Goal: Complete application form: Complete application form

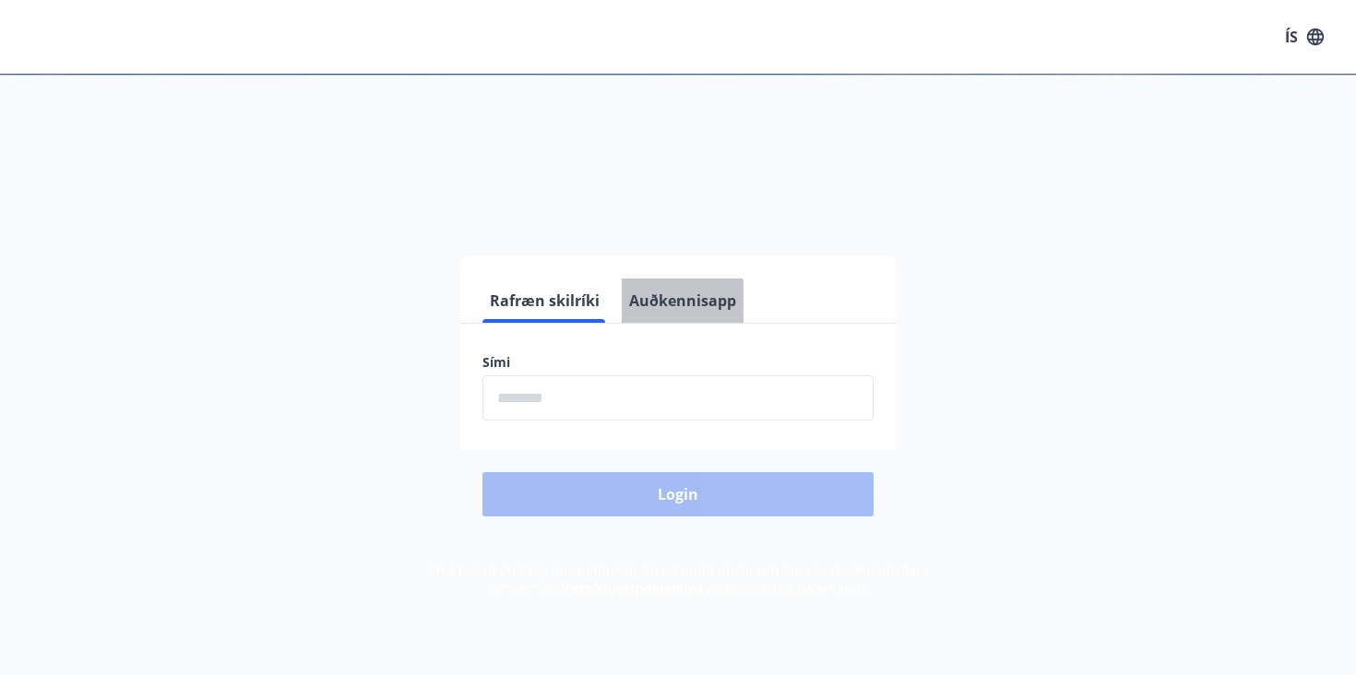
click at [669, 302] on button "Auðkennisapp" at bounding box center [683, 301] width 122 height 44
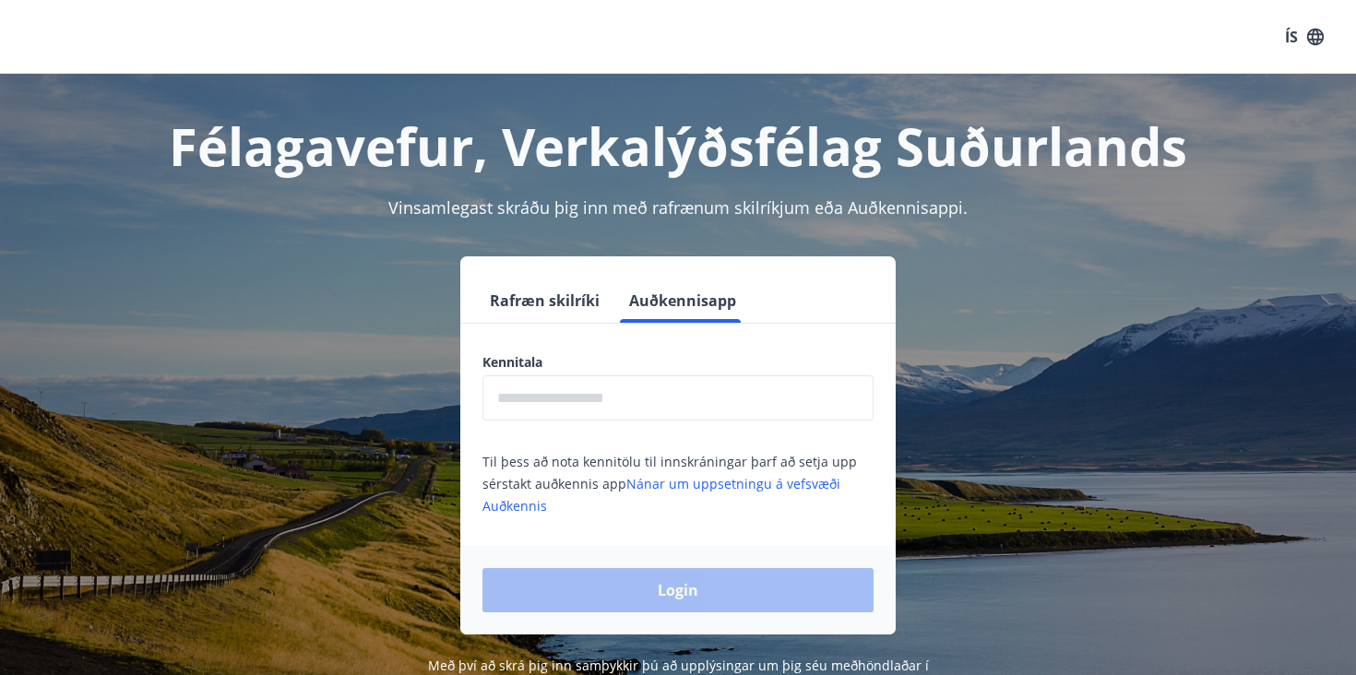
click at [523, 397] on input "text" at bounding box center [678, 397] width 391 height 45
type input "**********"
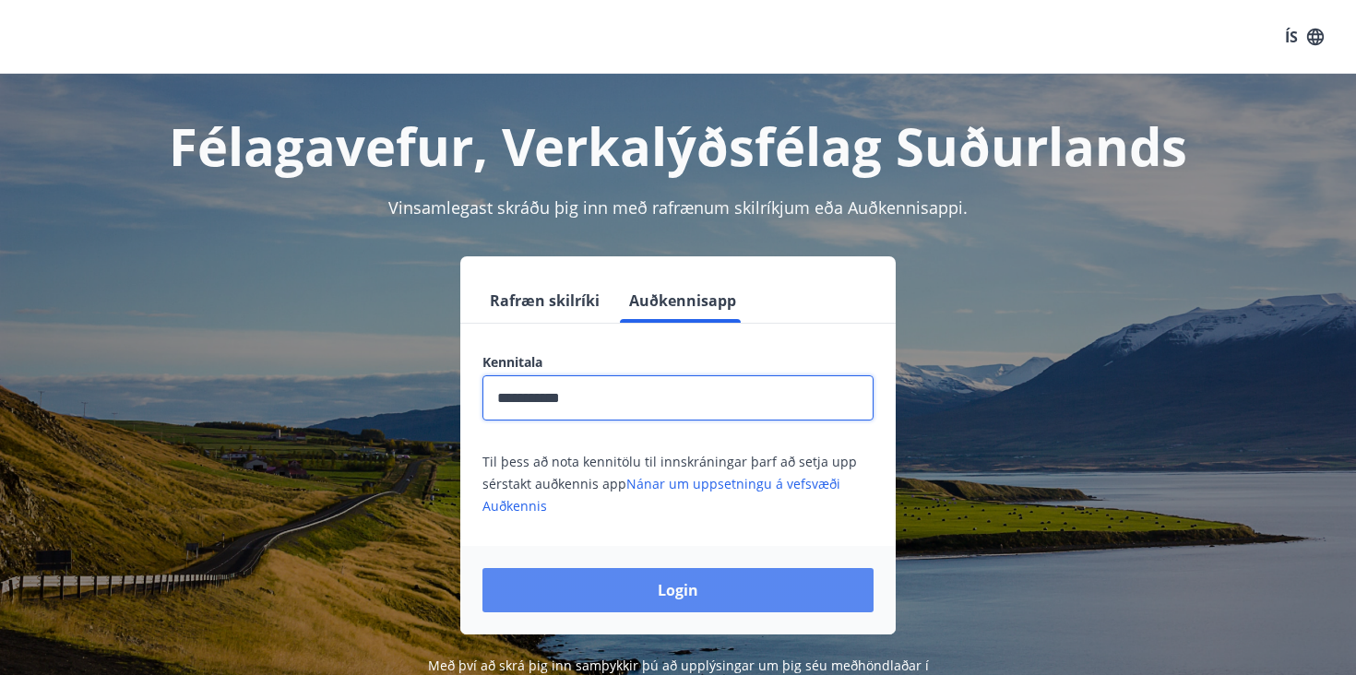
click at [680, 594] on button "Login" at bounding box center [678, 590] width 391 height 44
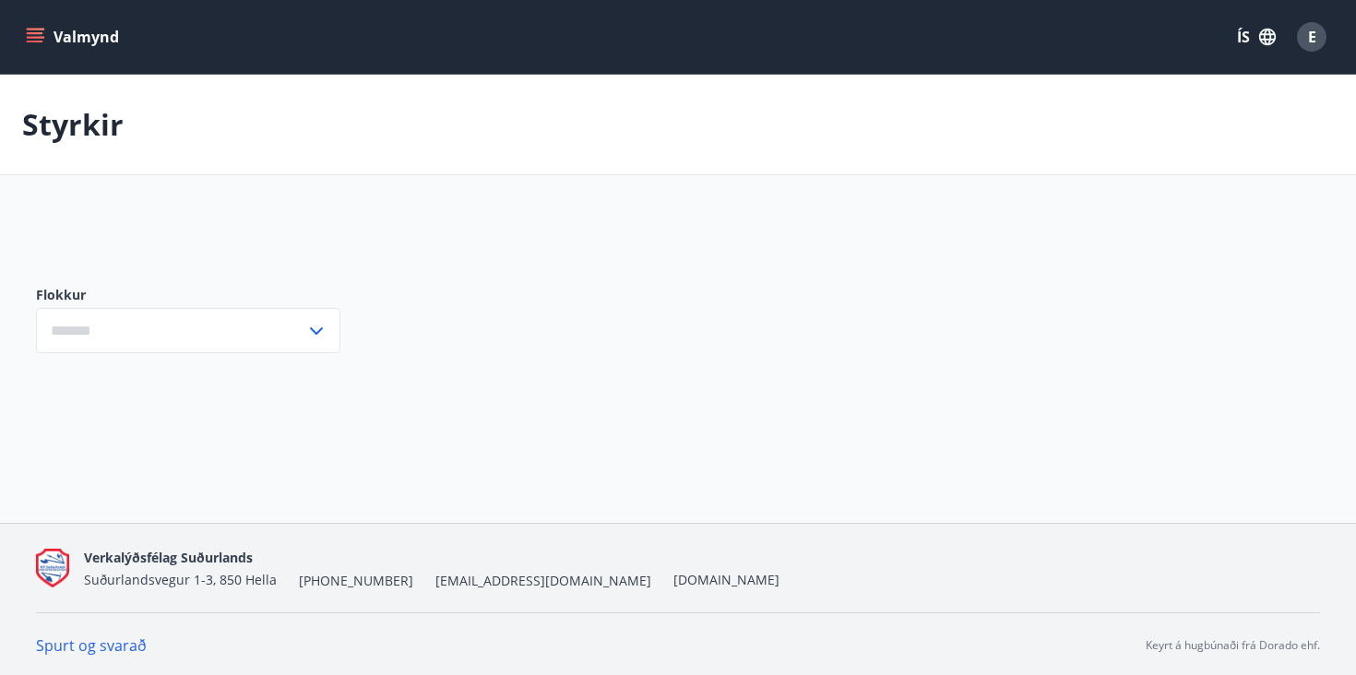
type input "***"
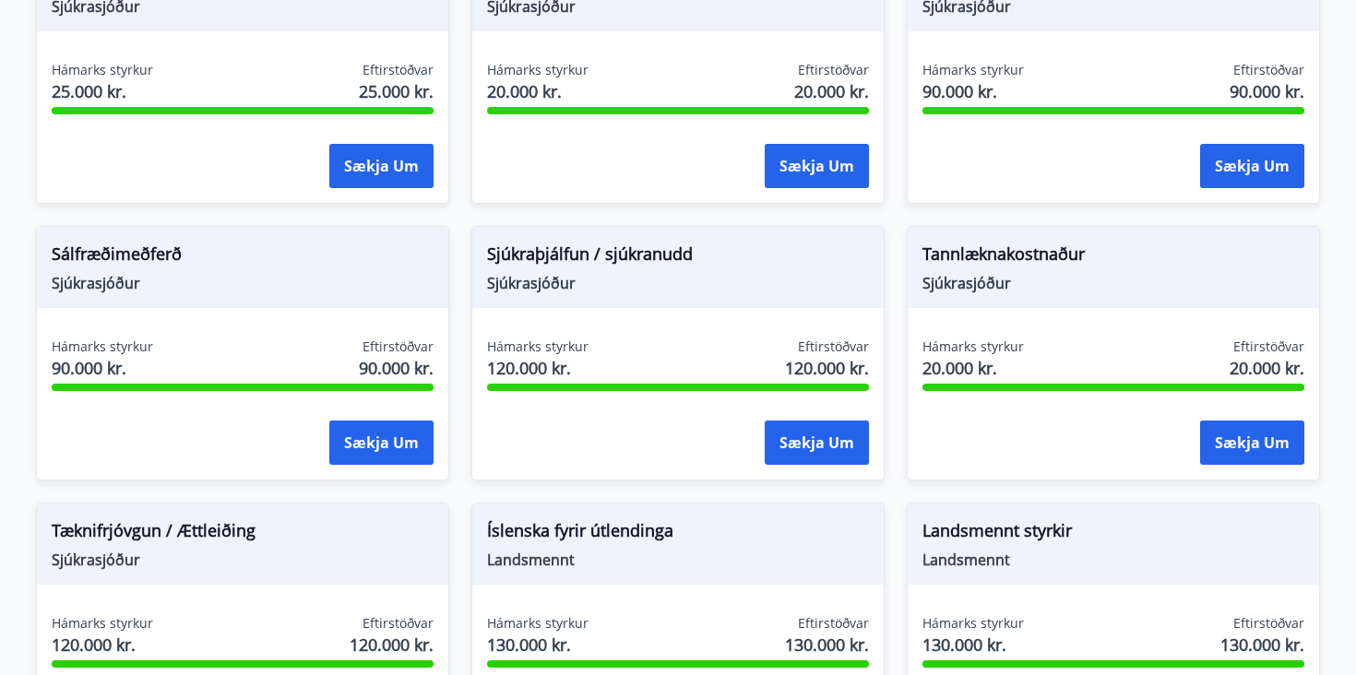
scroll to position [1603, 0]
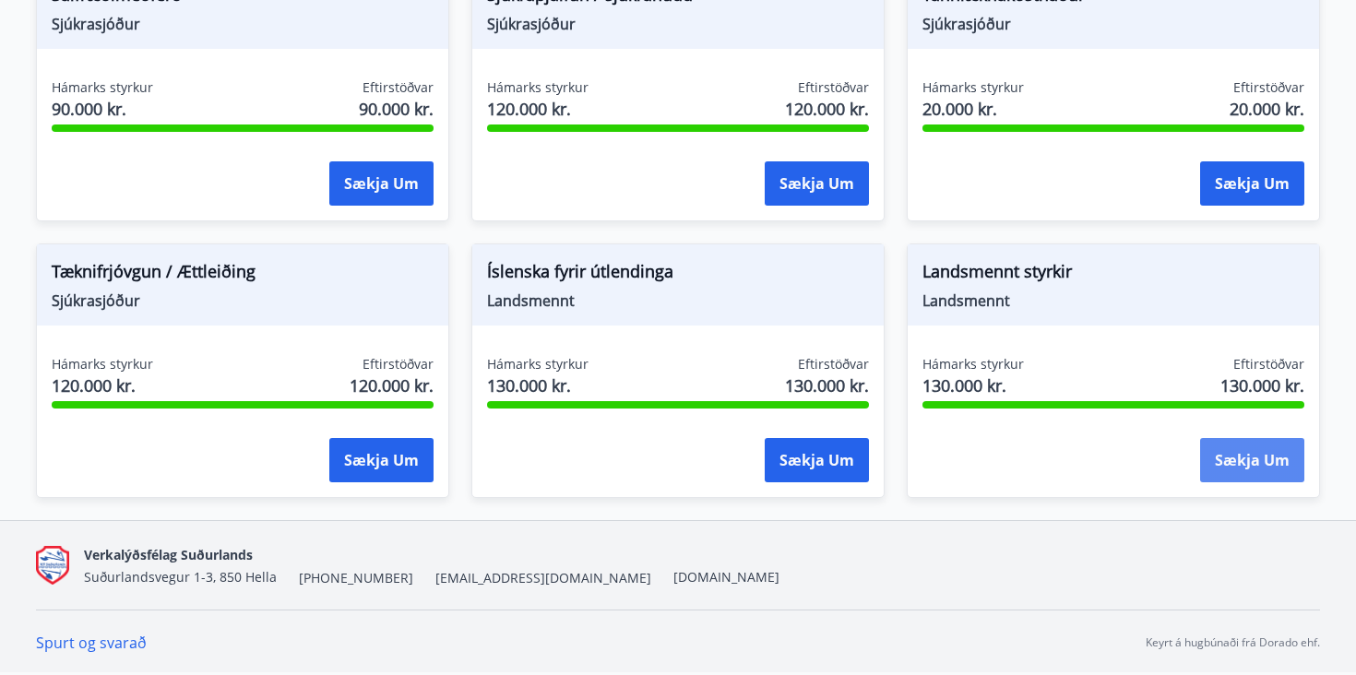
click at [1239, 463] on button "Sækja um" at bounding box center [1252, 460] width 104 height 44
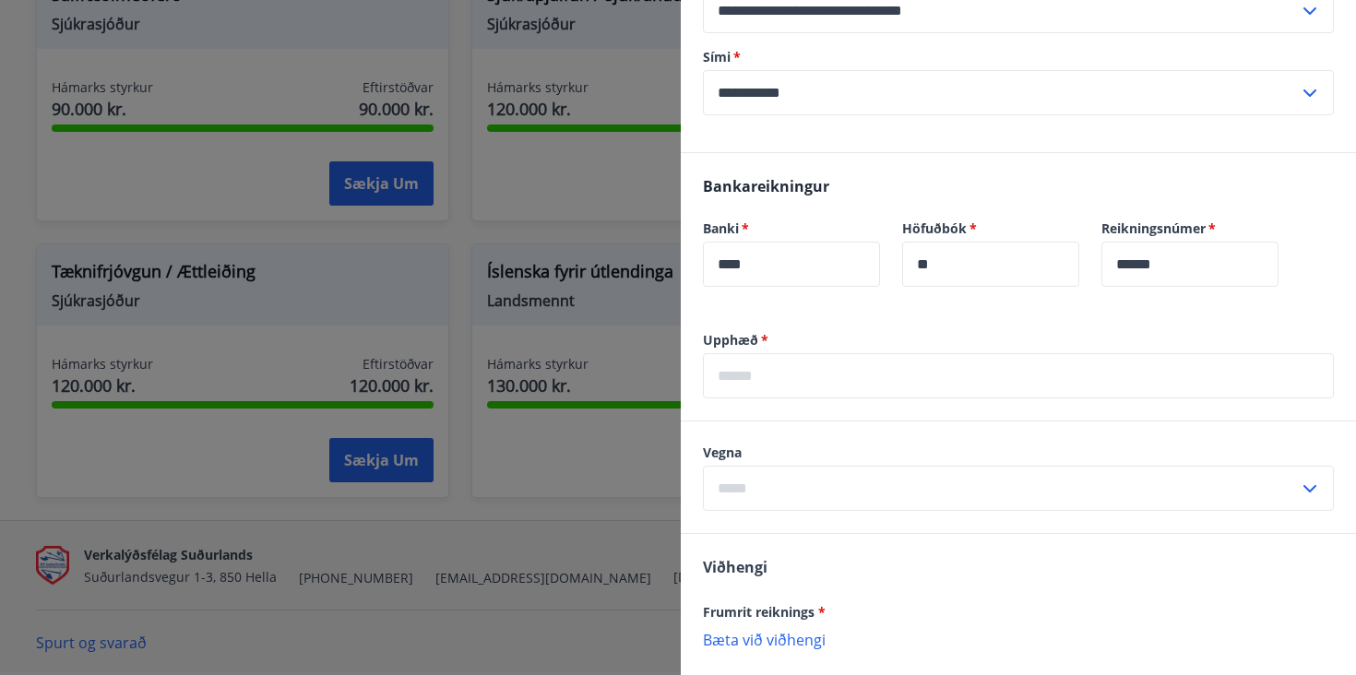
scroll to position [400, 0]
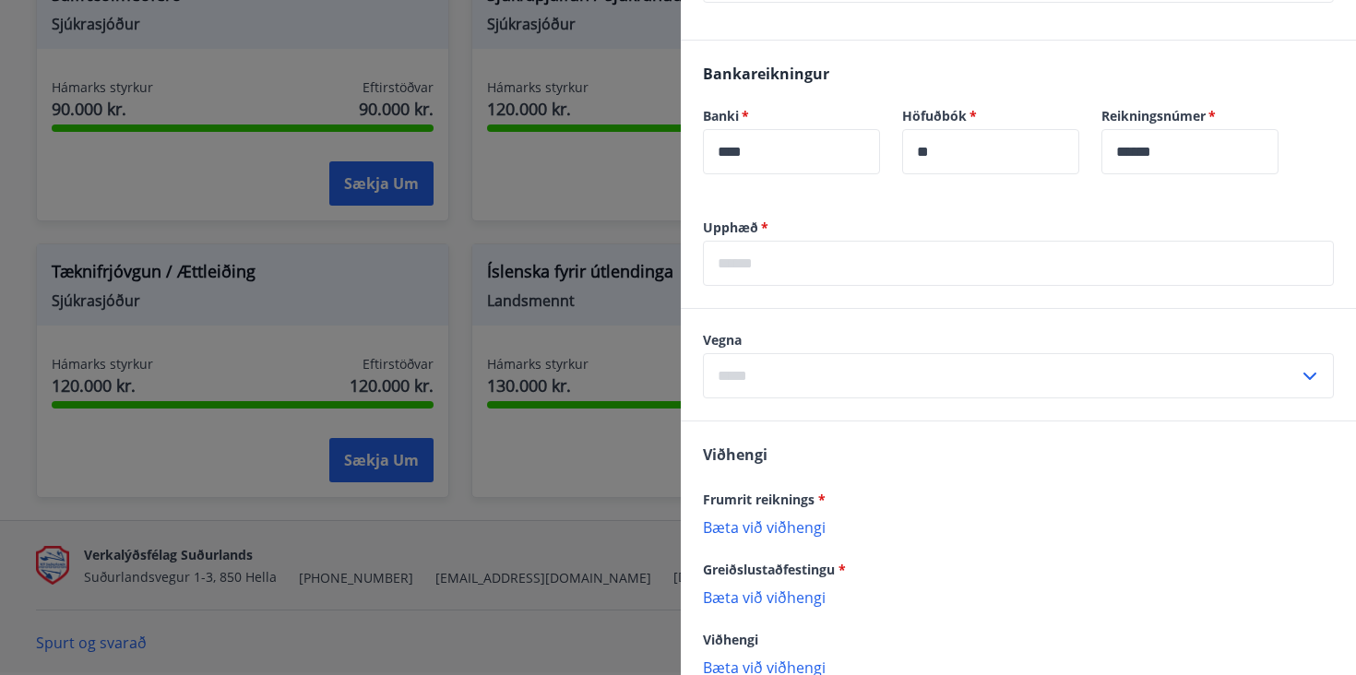
click at [745, 264] on input "text" at bounding box center [1018, 263] width 631 height 45
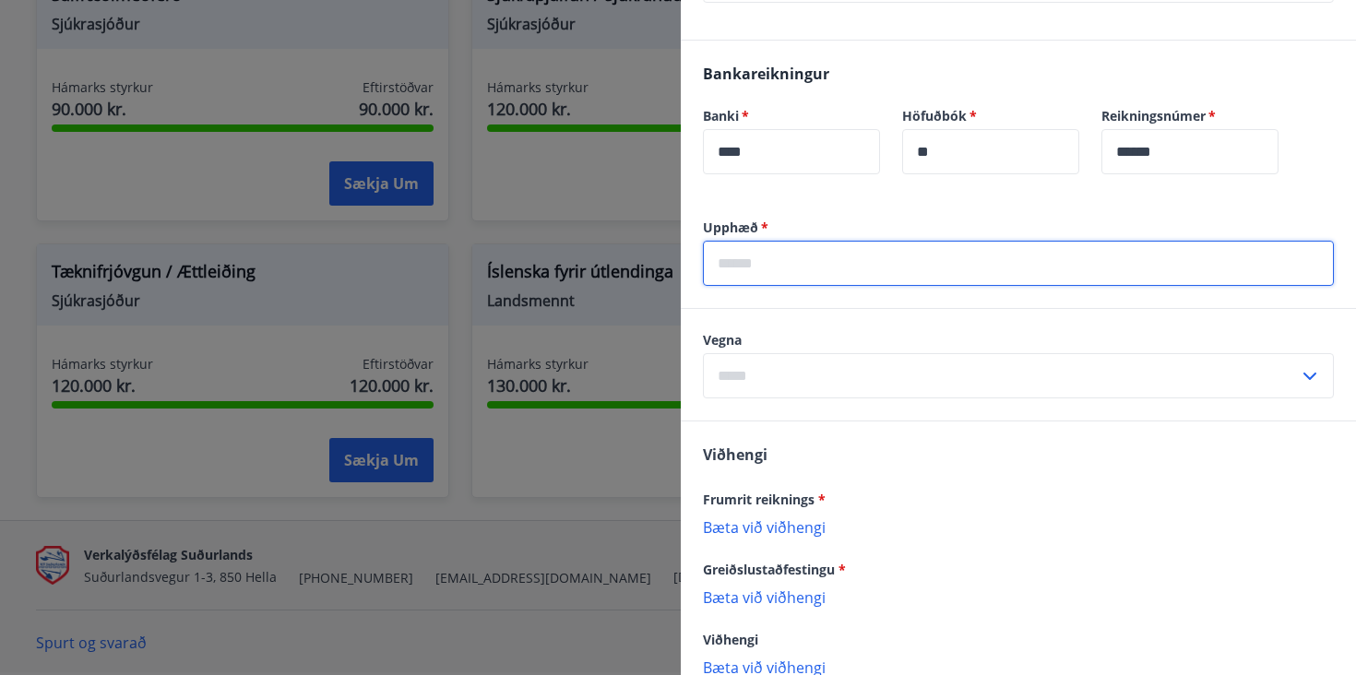
click at [745, 264] on input "text" at bounding box center [1018, 263] width 631 height 45
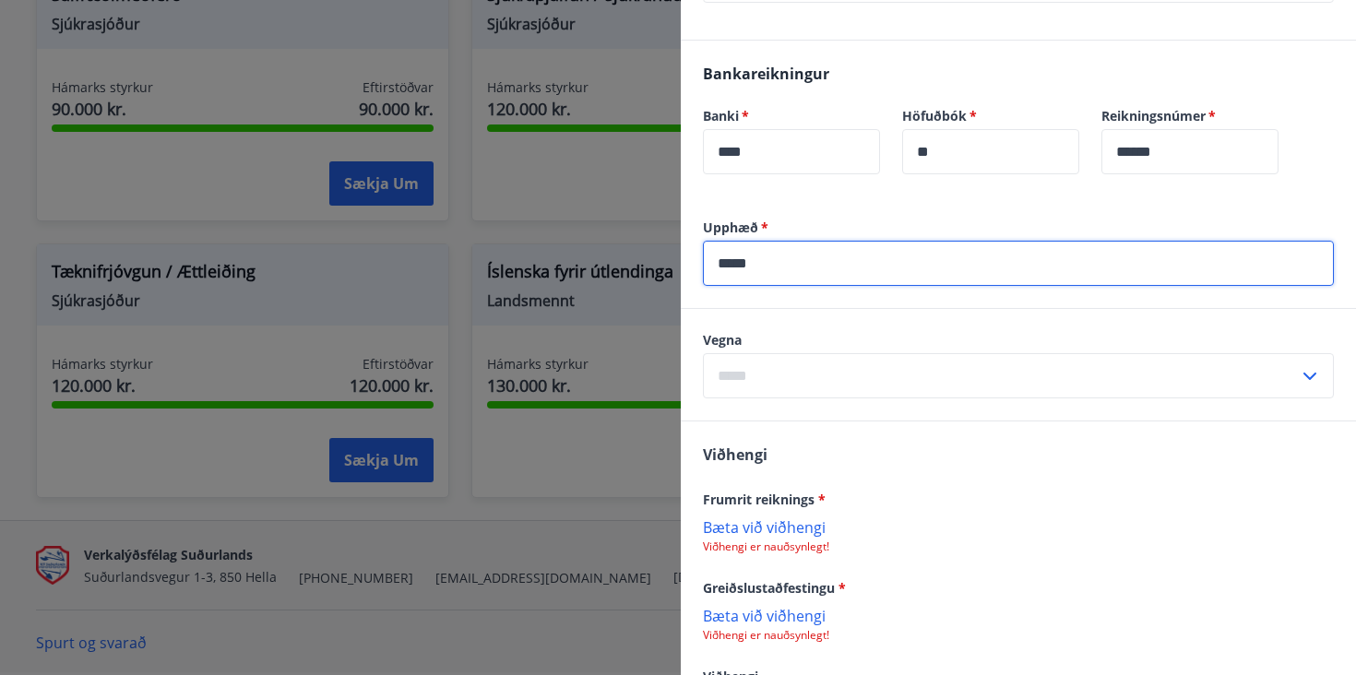
type input "*****"
click at [732, 378] on input "text" at bounding box center [1001, 375] width 596 height 45
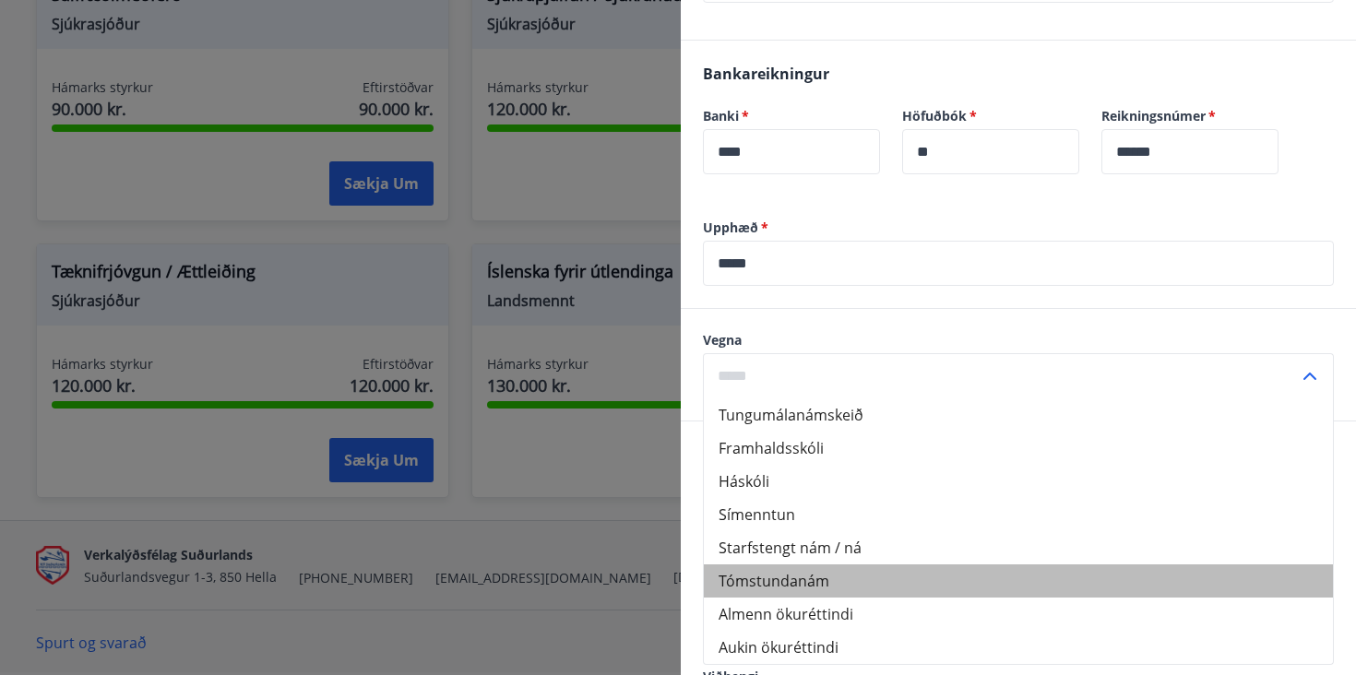
click at [781, 583] on li "Tómstundanám" at bounding box center [1018, 581] width 629 height 33
type input "**********"
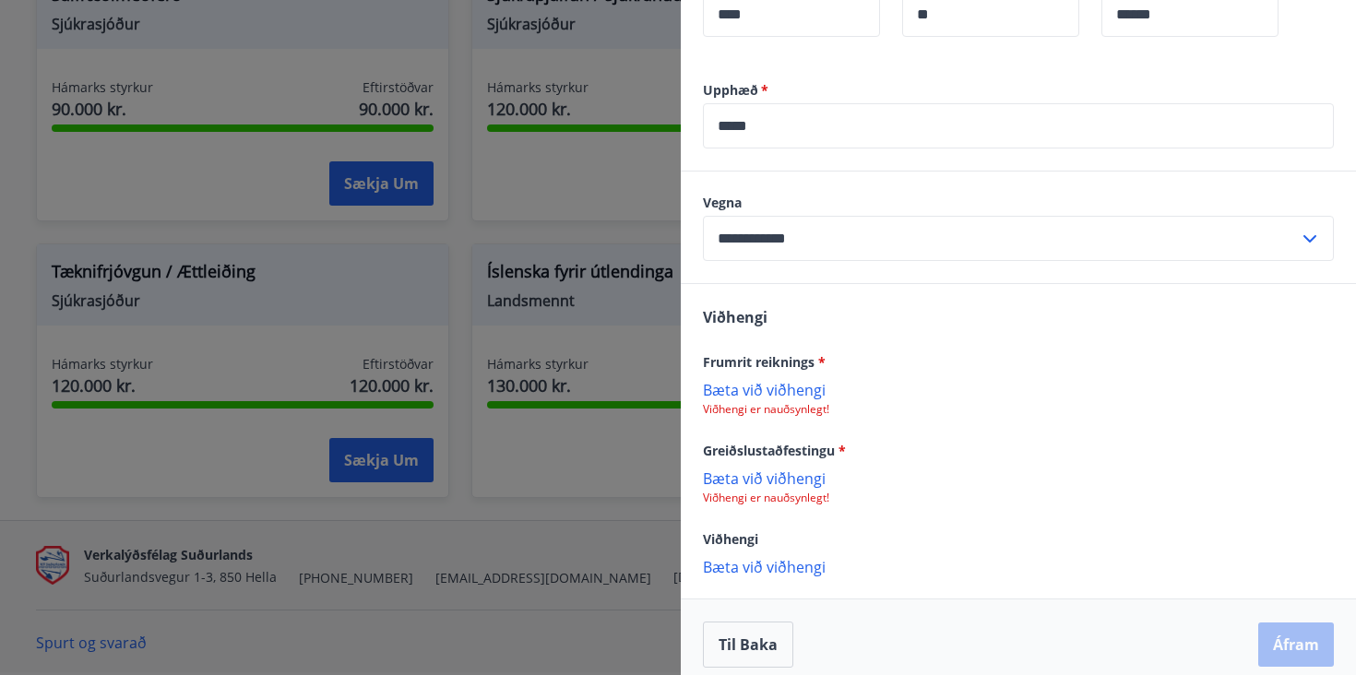
scroll to position [553, 0]
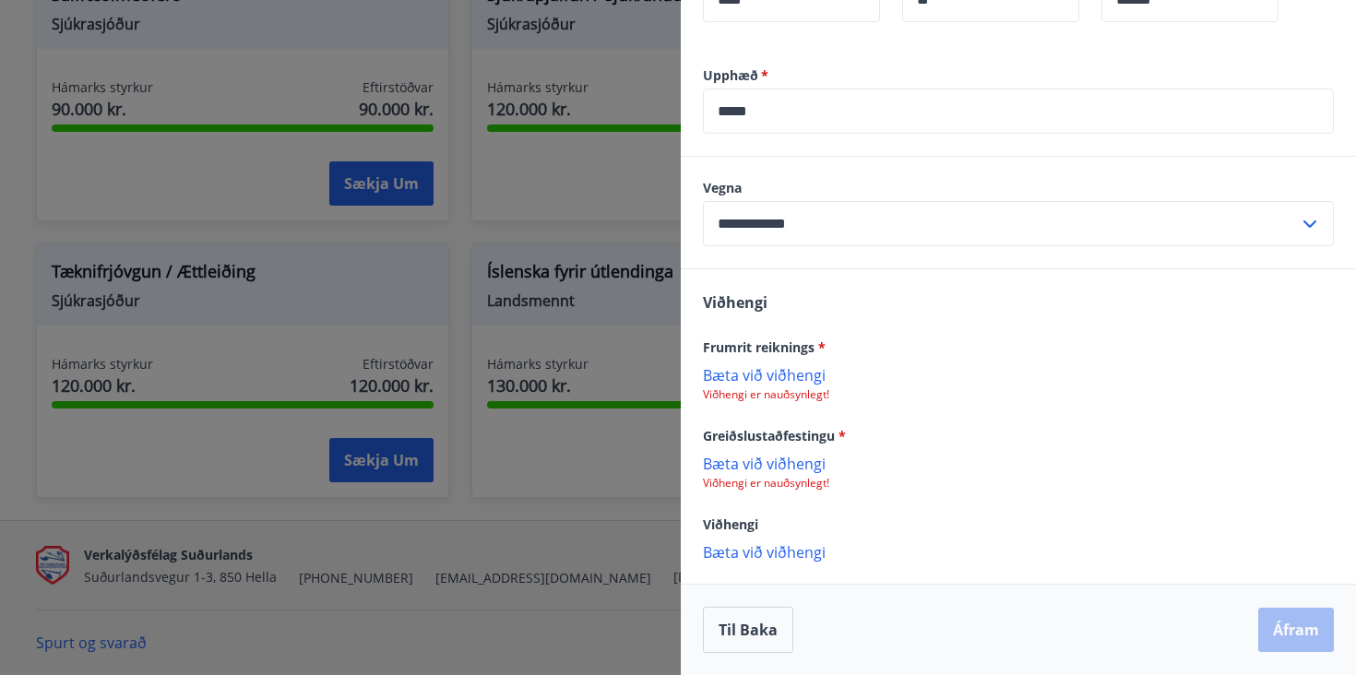
click at [722, 383] on p "Bæta við viðhengi" at bounding box center [1018, 374] width 631 height 18
click at [726, 376] on p "Bæta við viðhengi" at bounding box center [1018, 374] width 631 height 18
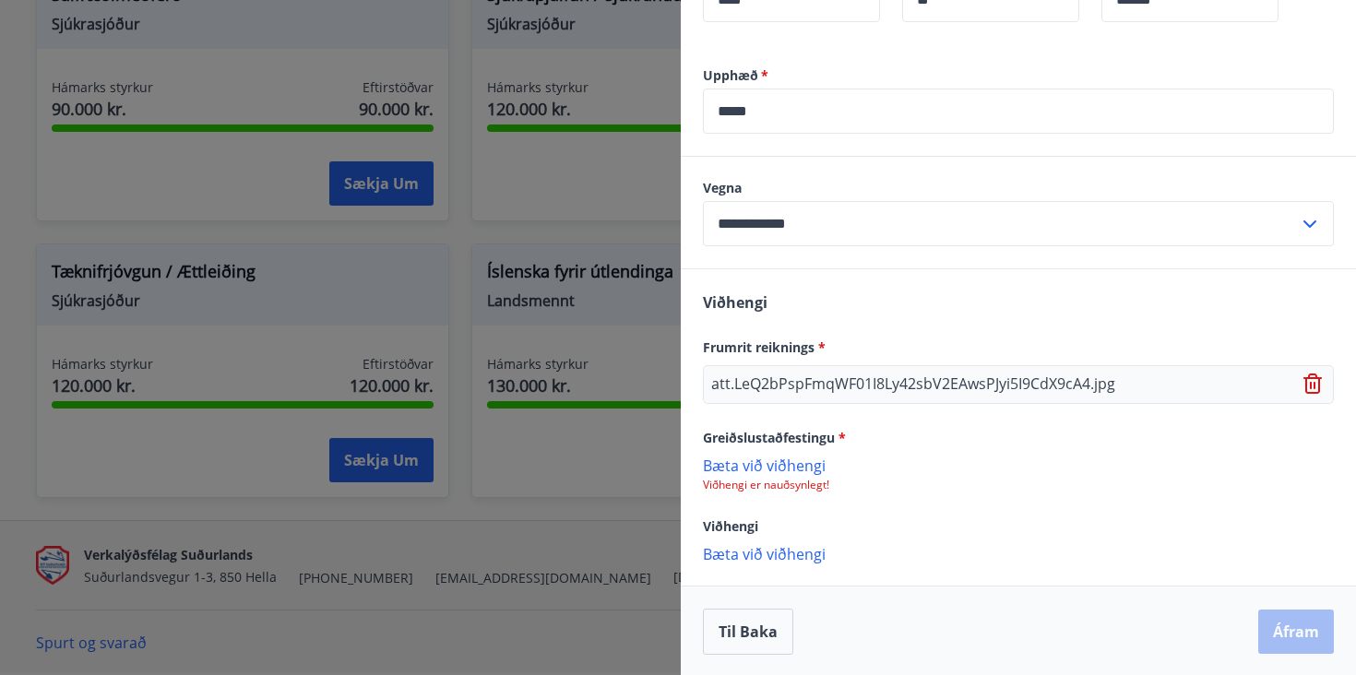
click at [747, 468] on p "Bæta við viðhengi" at bounding box center [1018, 465] width 631 height 18
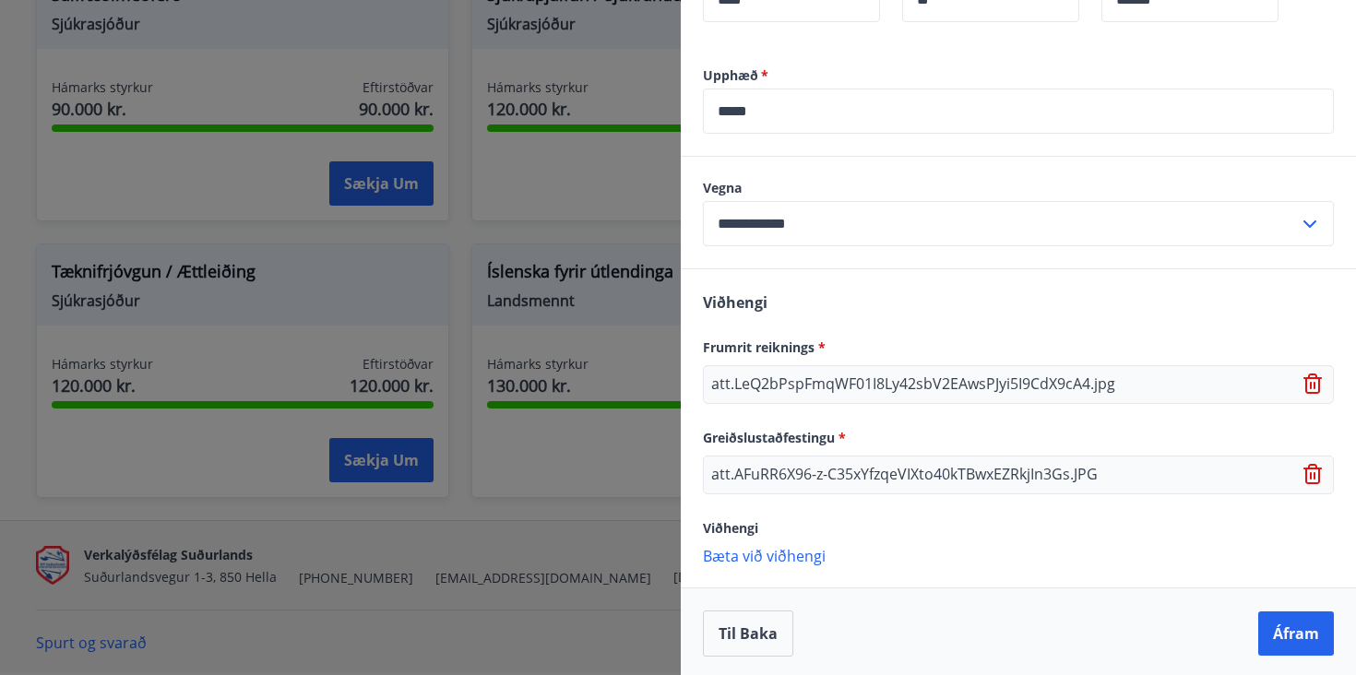
scroll to position [556, 0]
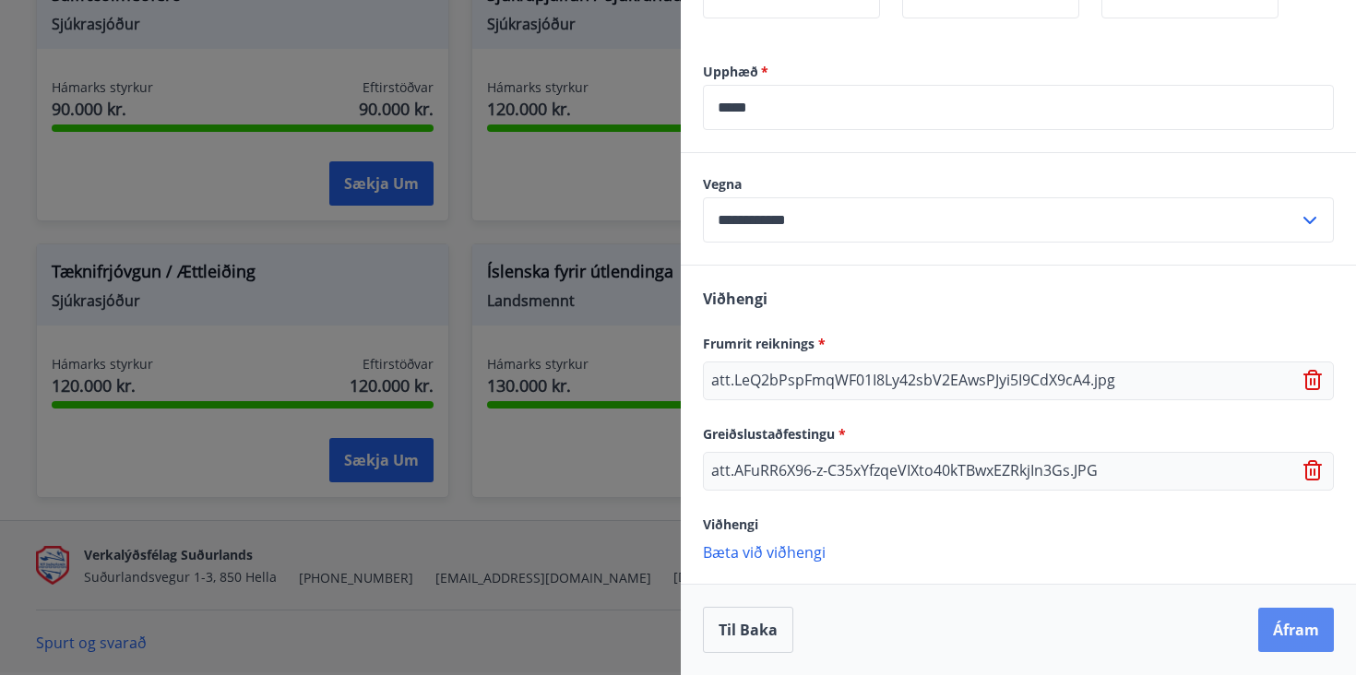
click at [1294, 623] on button "Áfram" at bounding box center [1296, 630] width 76 height 44
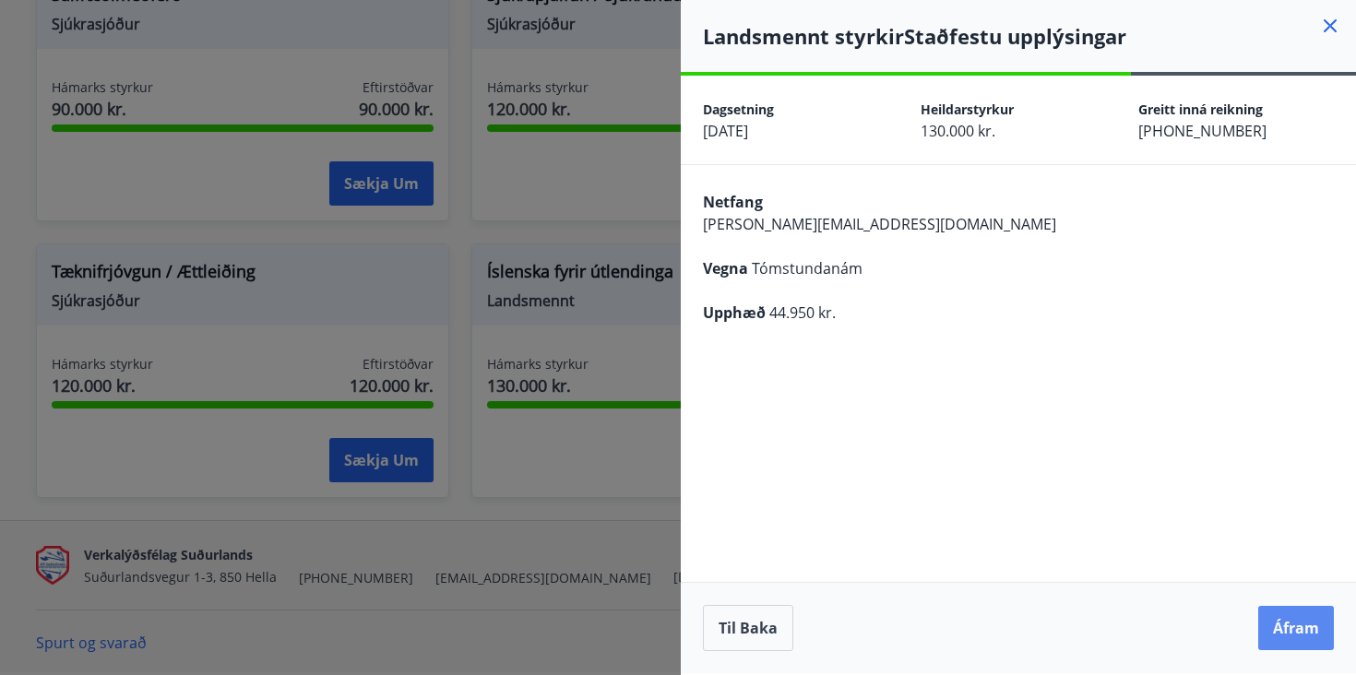
click at [1294, 630] on button "Áfram" at bounding box center [1296, 628] width 76 height 44
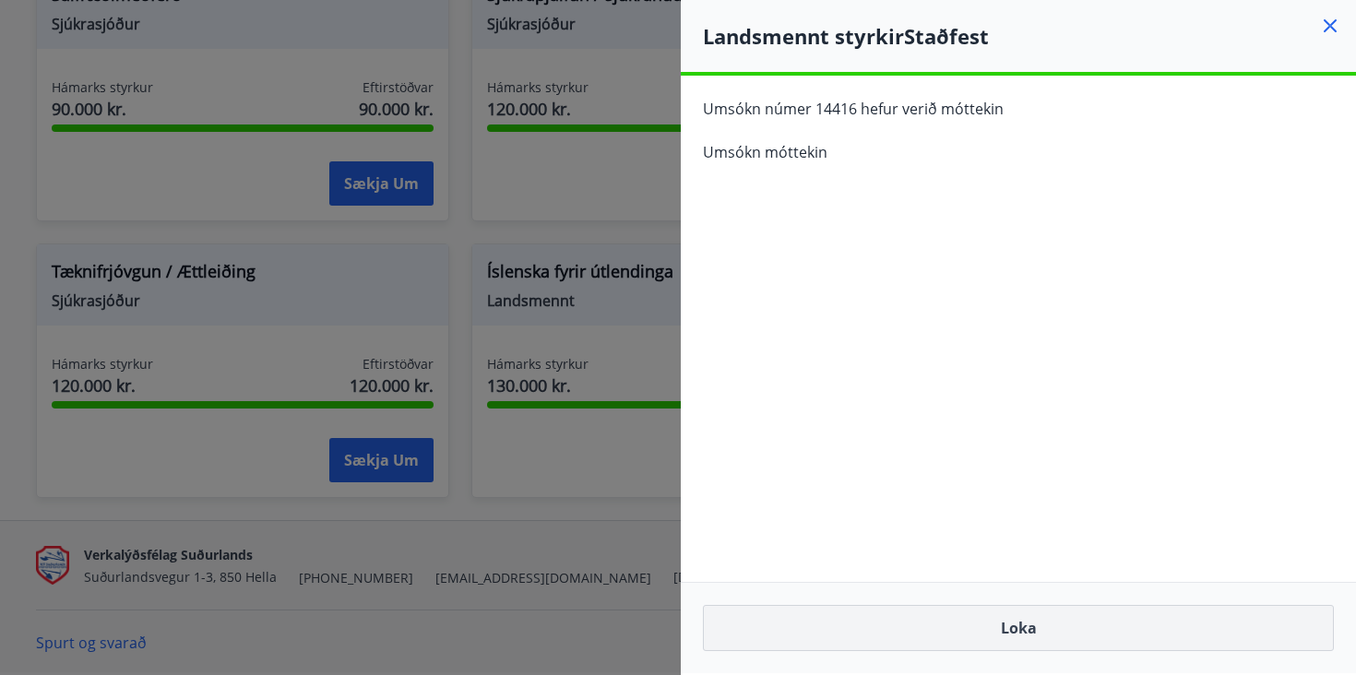
click at [915, 626] on button "Loka" at bounding box center [1018, 628] width 631 height 46
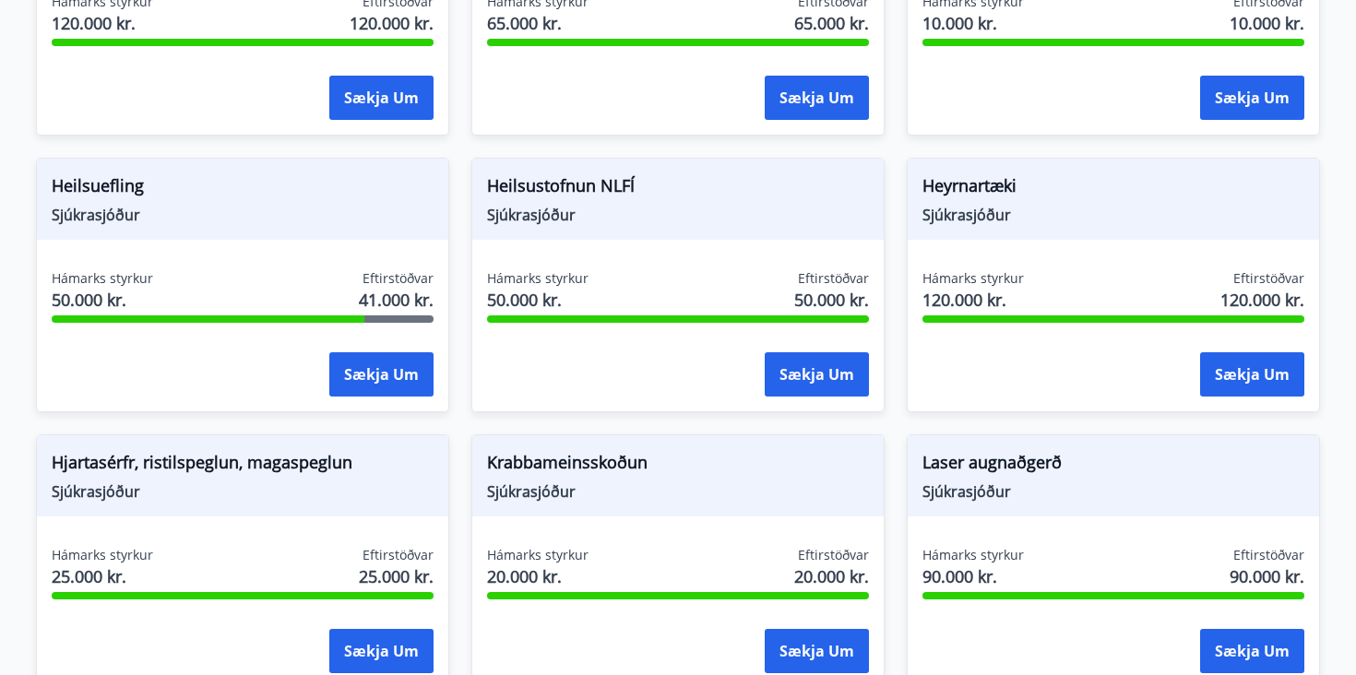
scroll to position [850, 0]
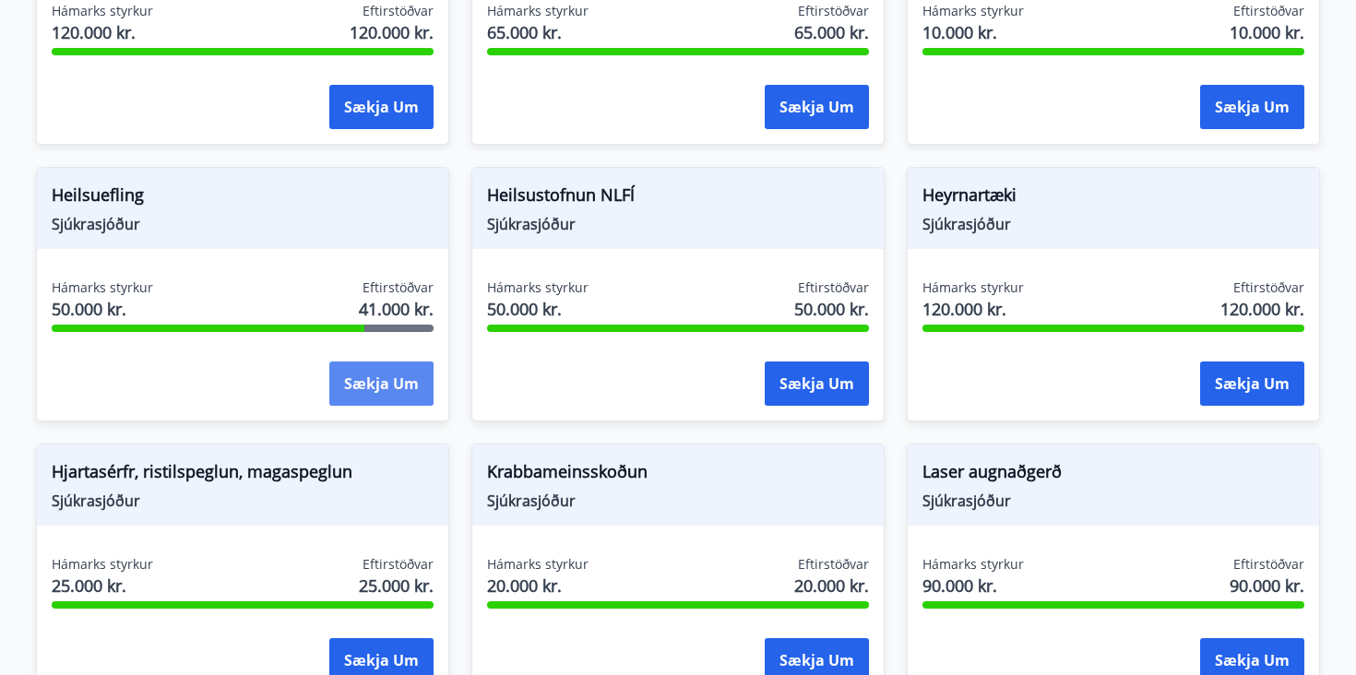
click at [360, 387] on button "Sækja um" at bounding box center [381, 384] width 104 height 44
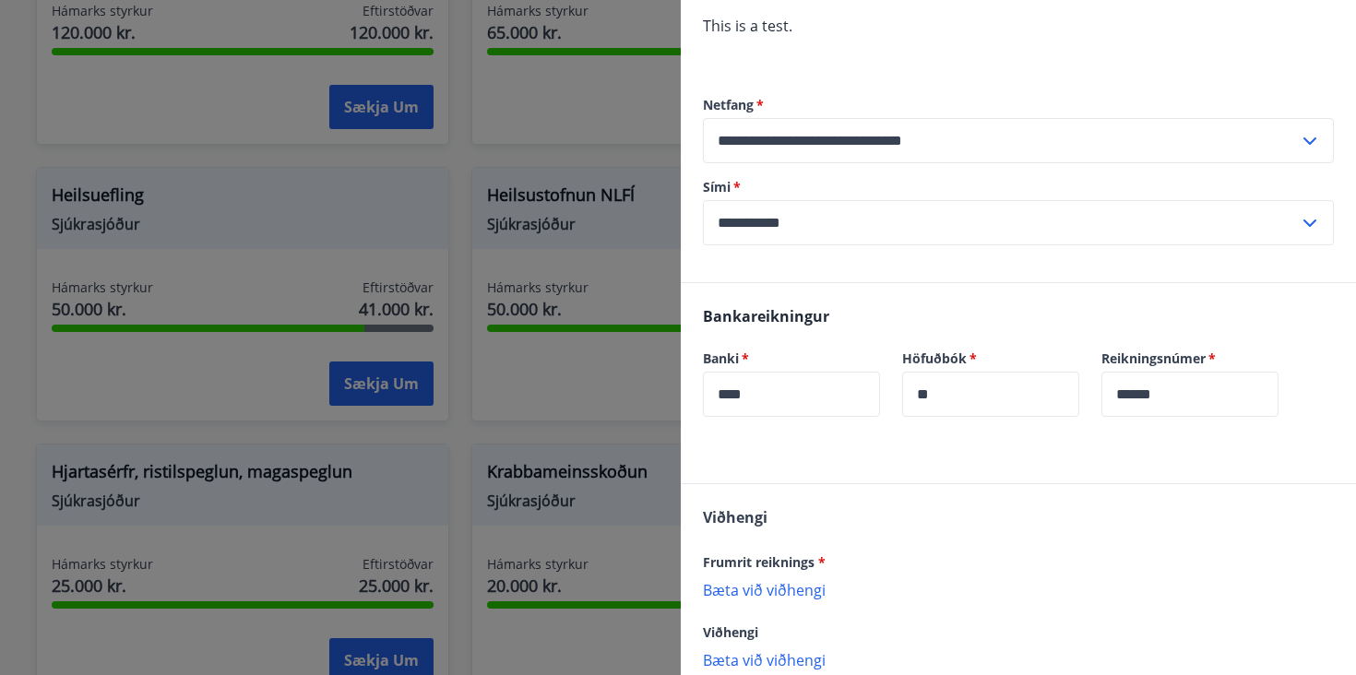
scroll to position [509, 0]
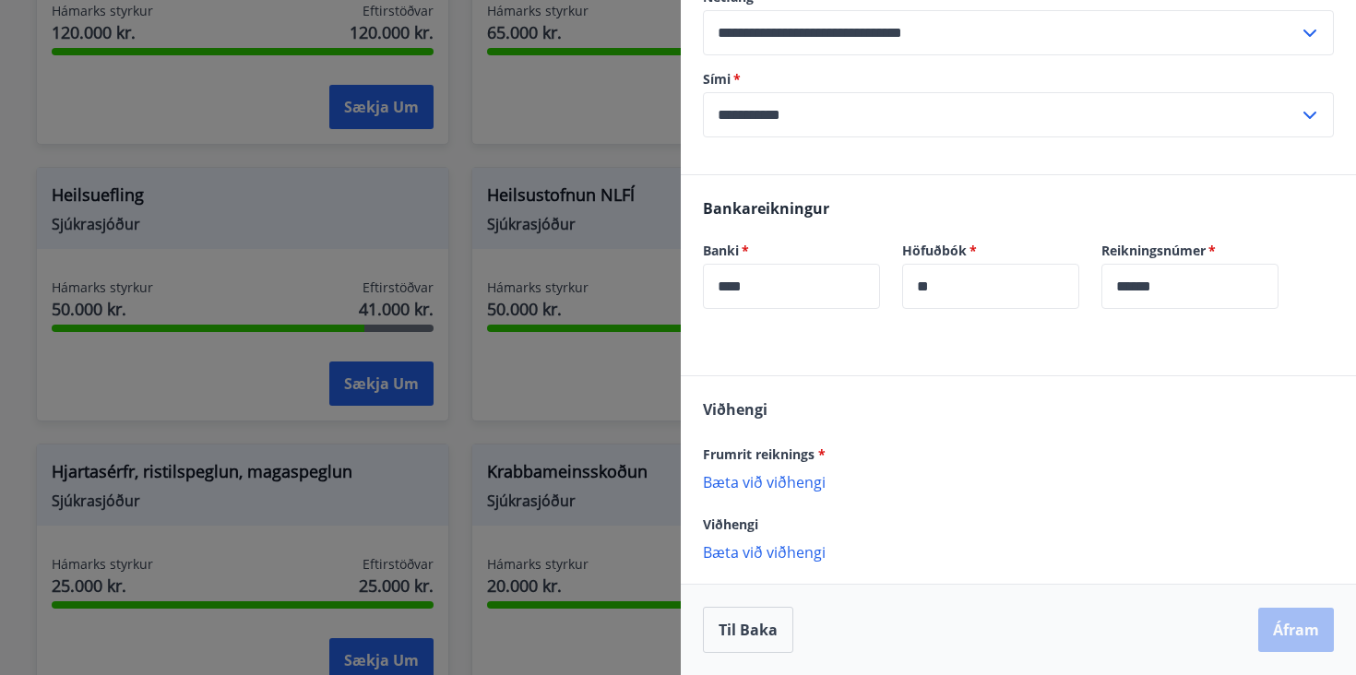
click at [769, 487] on p "Bæta við viðhengi" at bounding box center [1018, 481] width 631 height 18
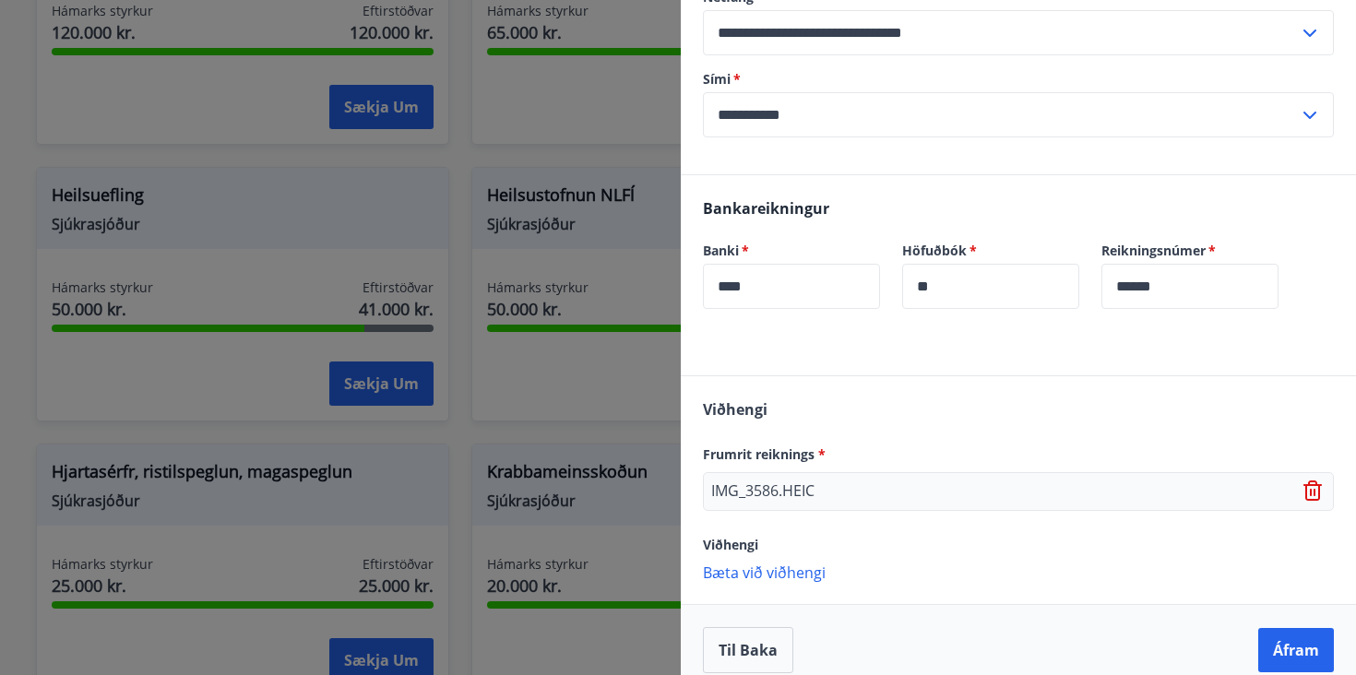
click at [768, 582] on div "[PERSON_NAME] reiknings * IMG_3586.HEIC Viðhengi [PERSON_NAME] við viðhengi {er…" at bounding box center [1018, 489] width 675 height 227
click at [768, 575] on p "Bæta við viðhengi" at bounding box center [1018, 572] width 631 height 18
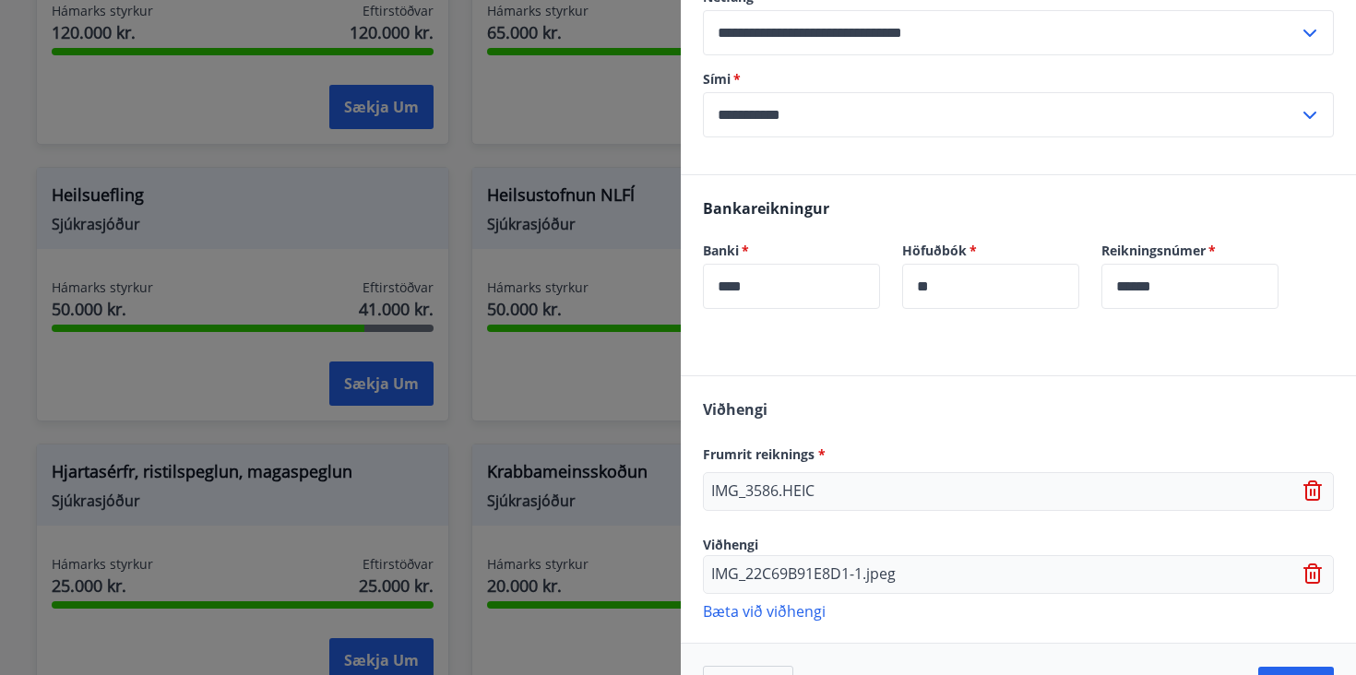
scroll to position [568, 0]
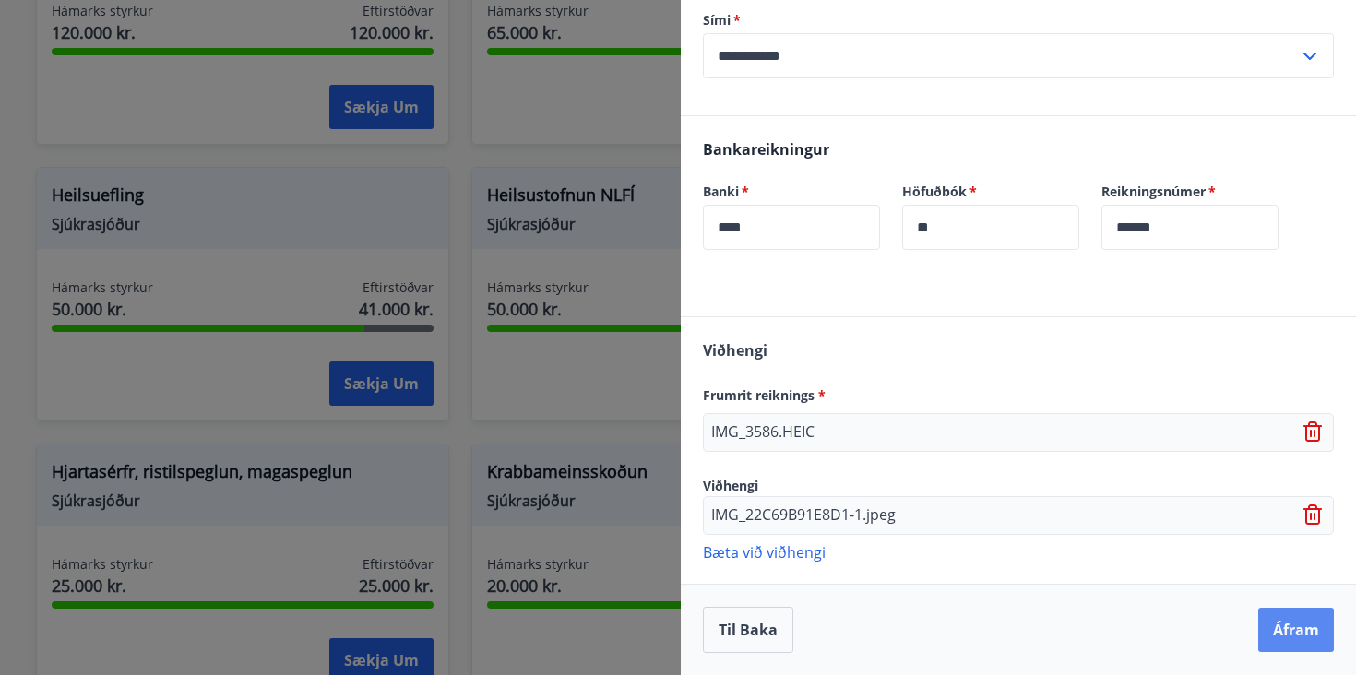
click at [1282, 638] on button "Áfram" at bounding box center [1296, 630] width 76 height 44
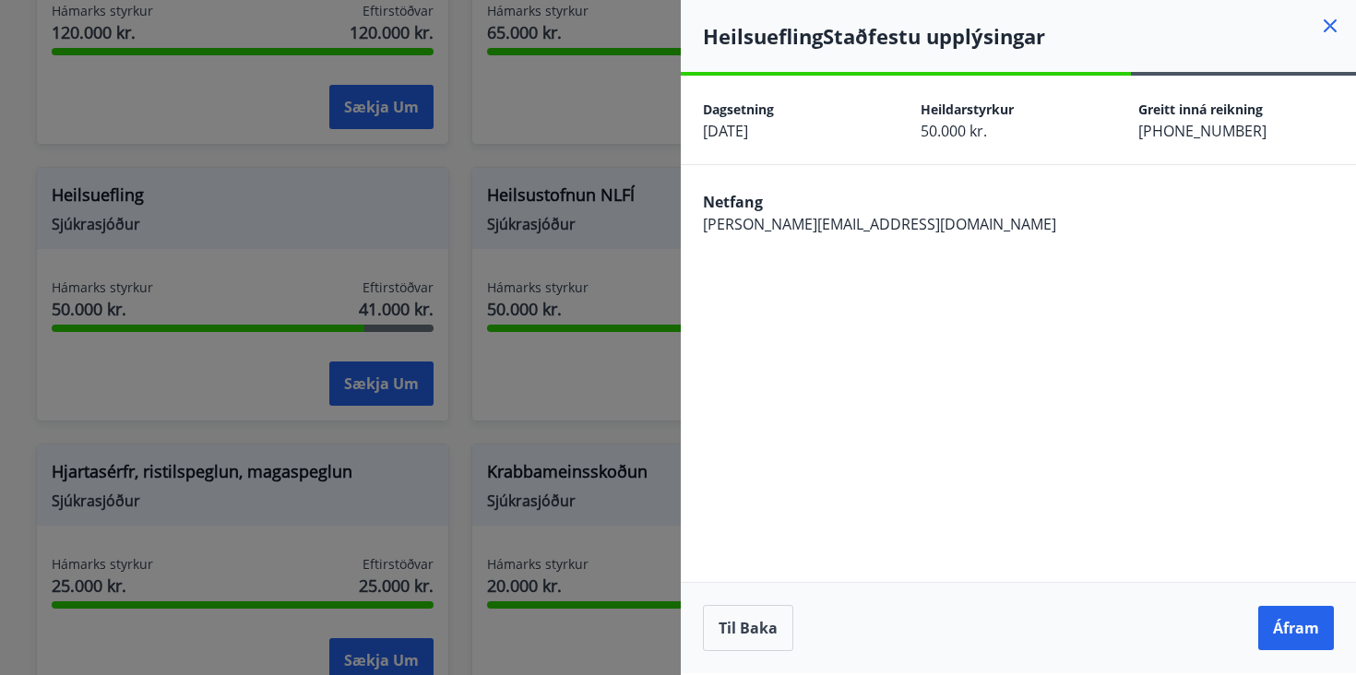
click at [1282, 638] on button "Áfram" at bounding box center [1296, 628] width 76 height 44
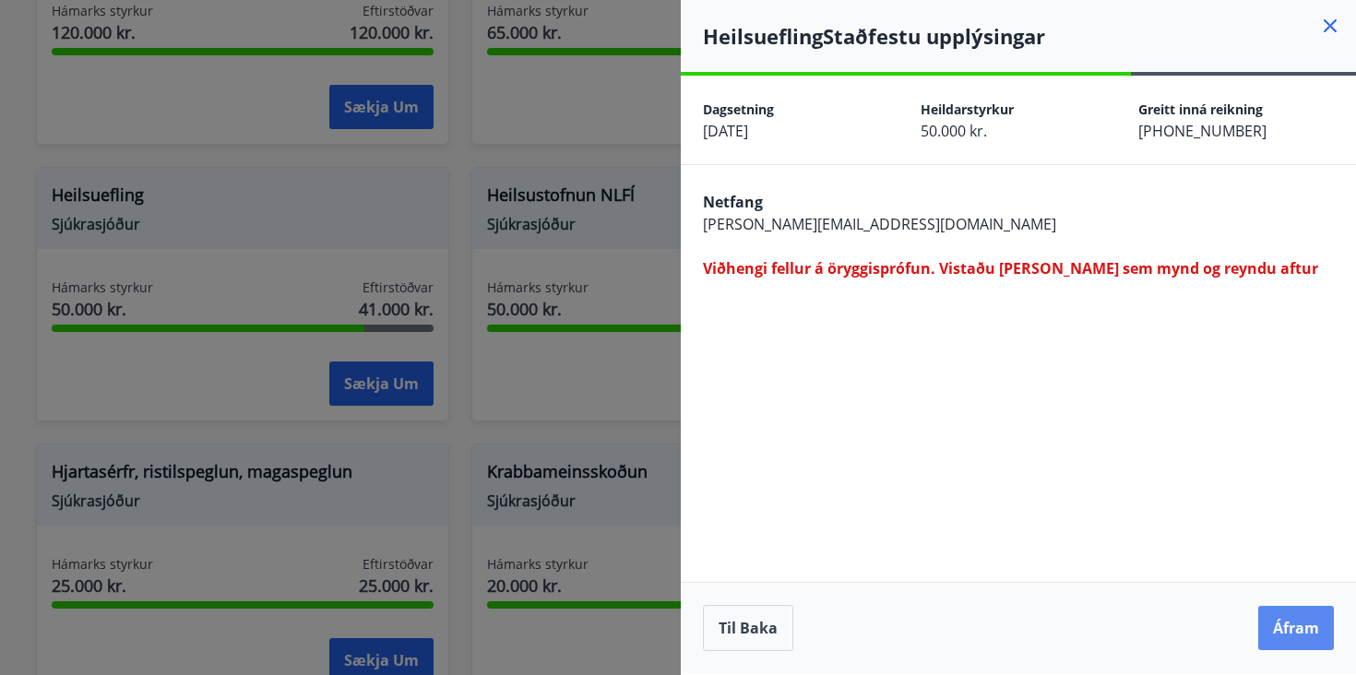
click at [1275, 633] on button "Áfram" at bounding box center [1296, 628] width 76 height 44
click at [750, 624] on button "Til baka" at bounding box center [748, 628] width 90 height 46
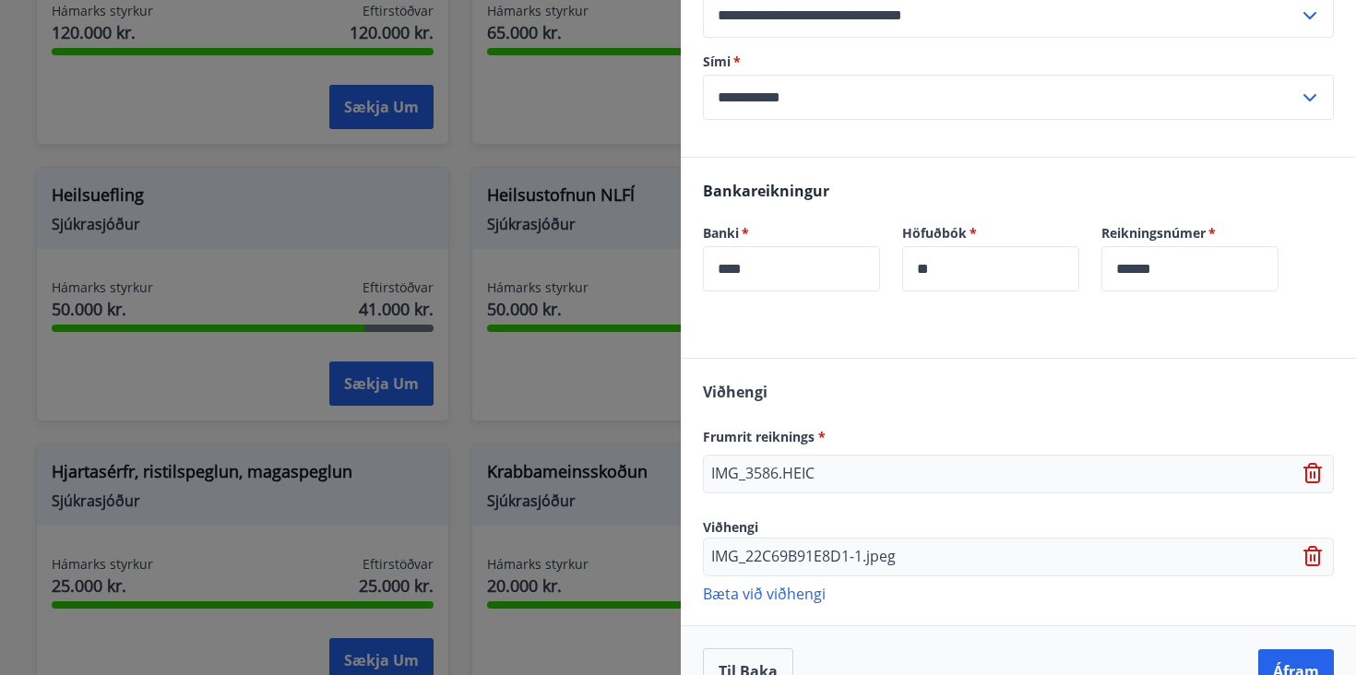
scroll to position [568, 0]
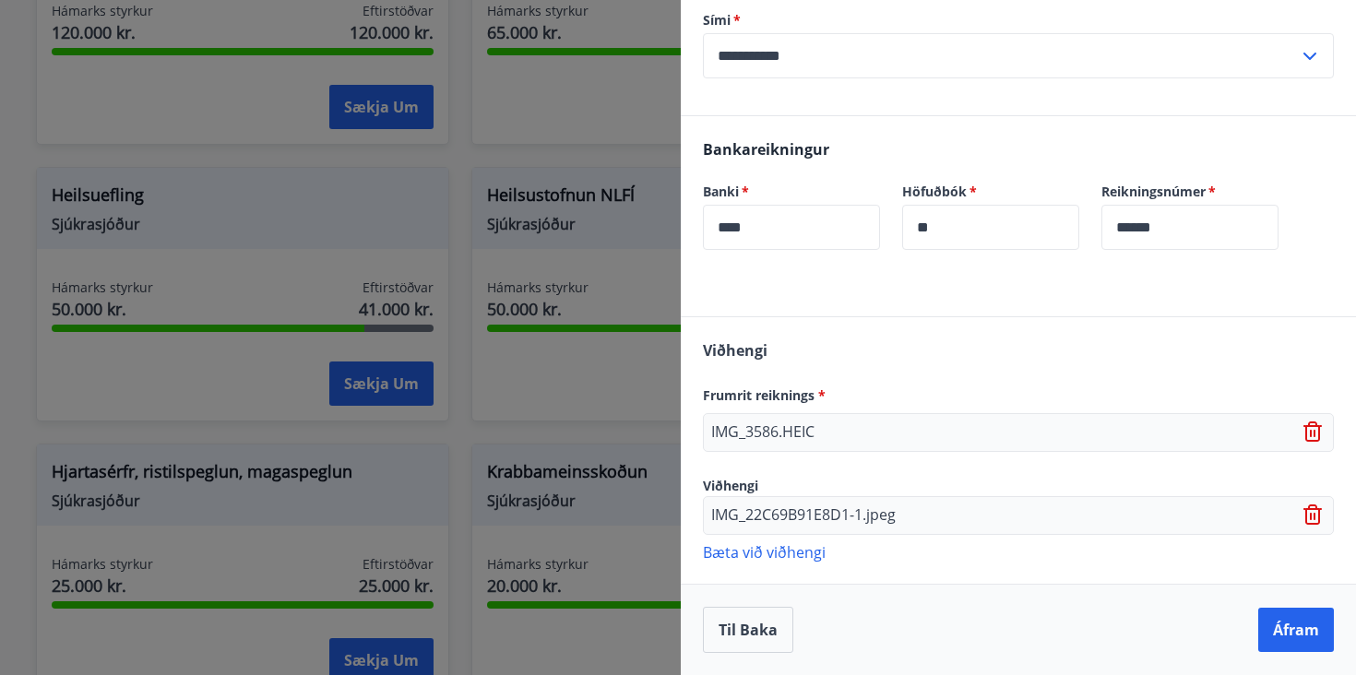
click at [1316, 432] on icon at bounding box center [1315, 433] width 22 height 22
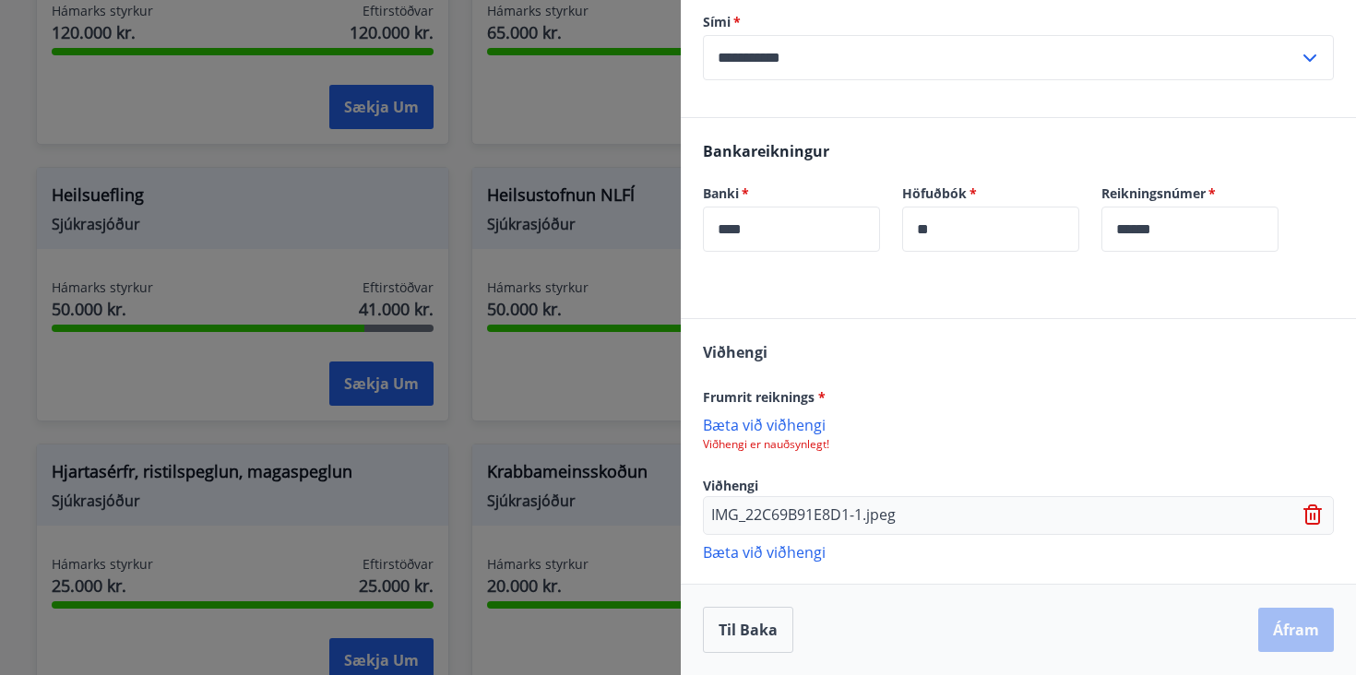
click at [740, 432] on p "Bæta við viðhengi" at bounding box center [1018, 424] width 631 height 18
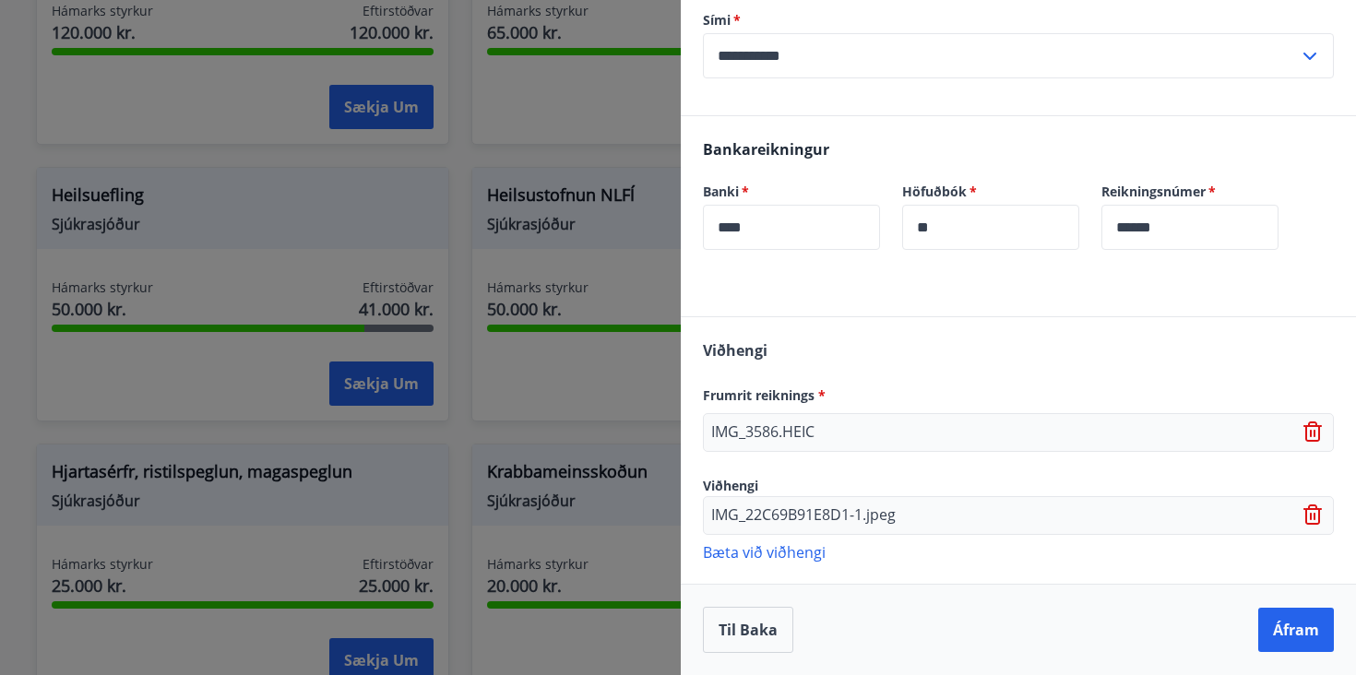
click at [1315, 434] on icon at bounding box center [1315, 433] width 2 height 7
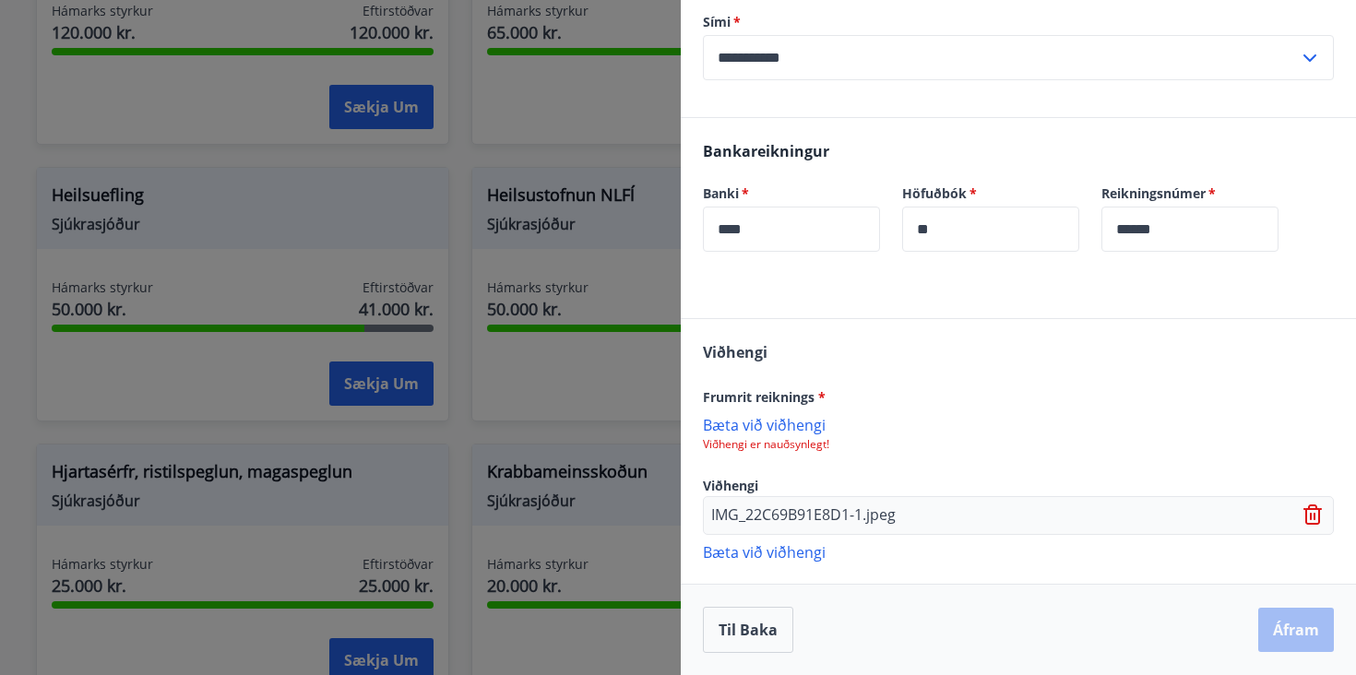
scroll to position [566, 0]
click at [750, 428] on p "Bæta við viðhengi" at bounding box center [1018, 424] width 631 height 18
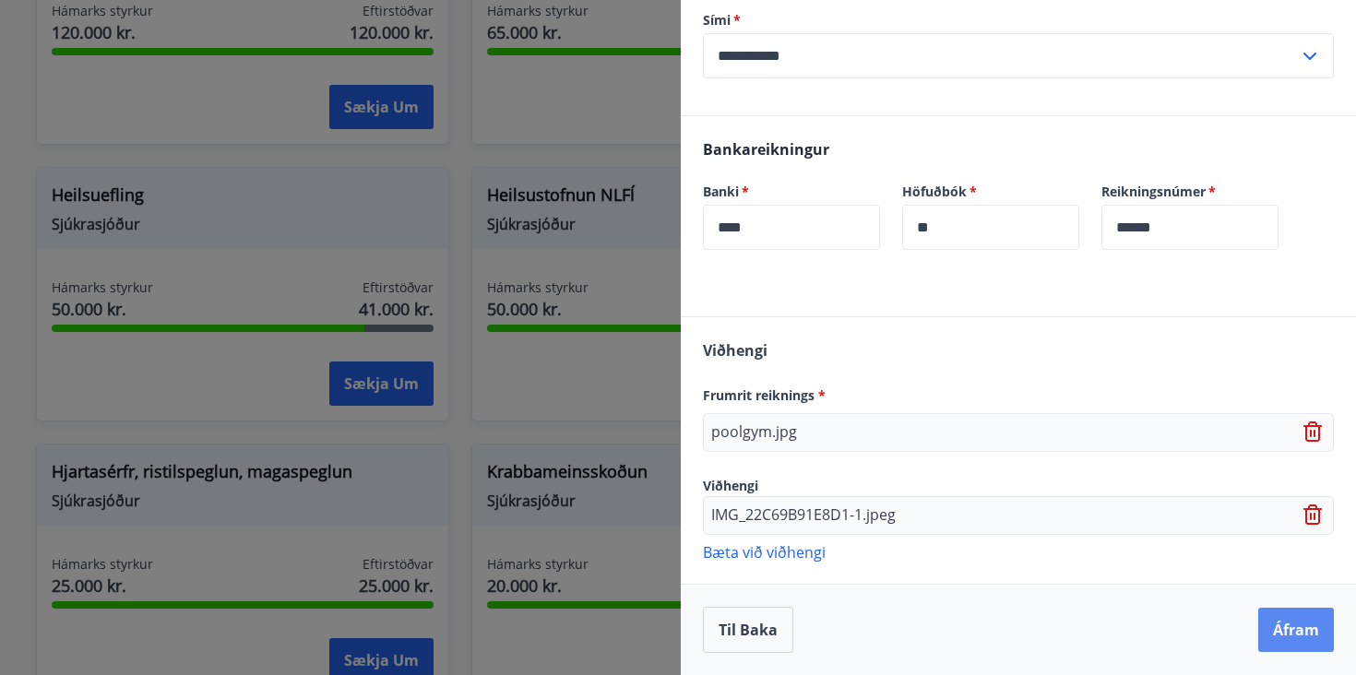
click at [1286, 632] on button "Áfram" at bounding box center [1296, 630] width 76 height 44
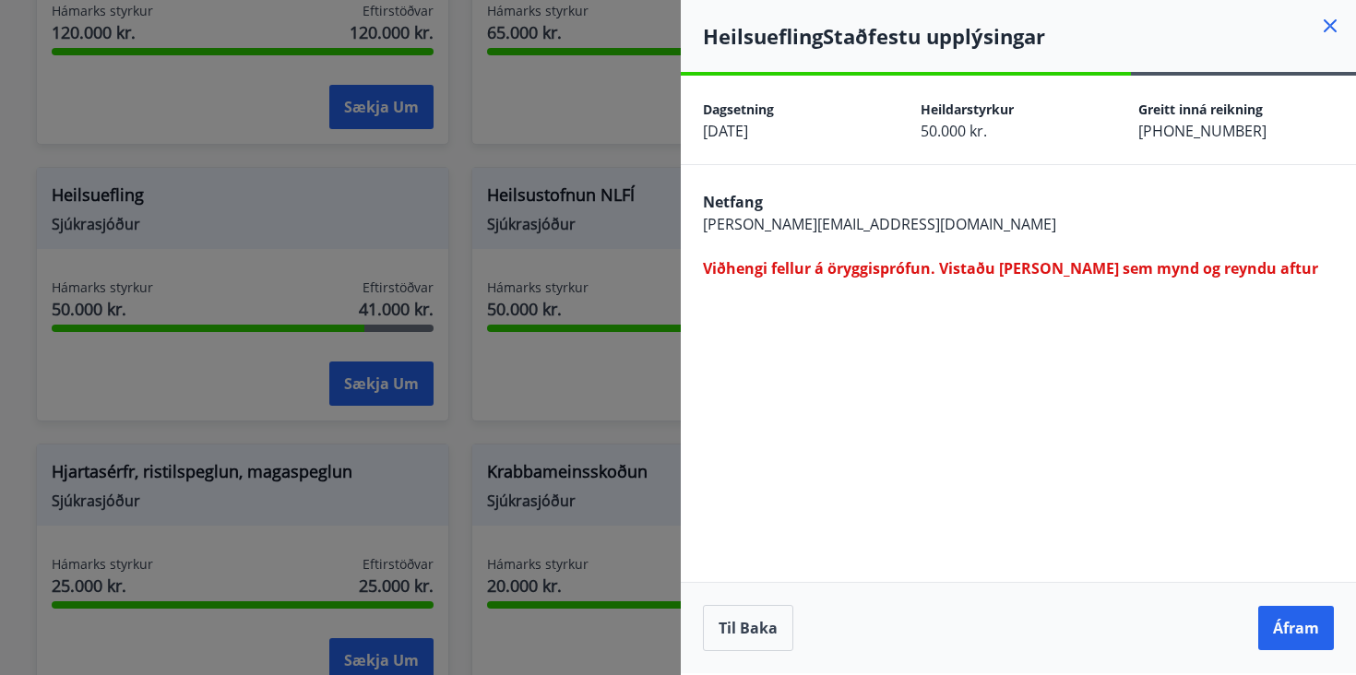
scroll to position [0, 0]
click at [749, 626] on button "Til baka" at bounding box center [748, 628] width 90 height 46
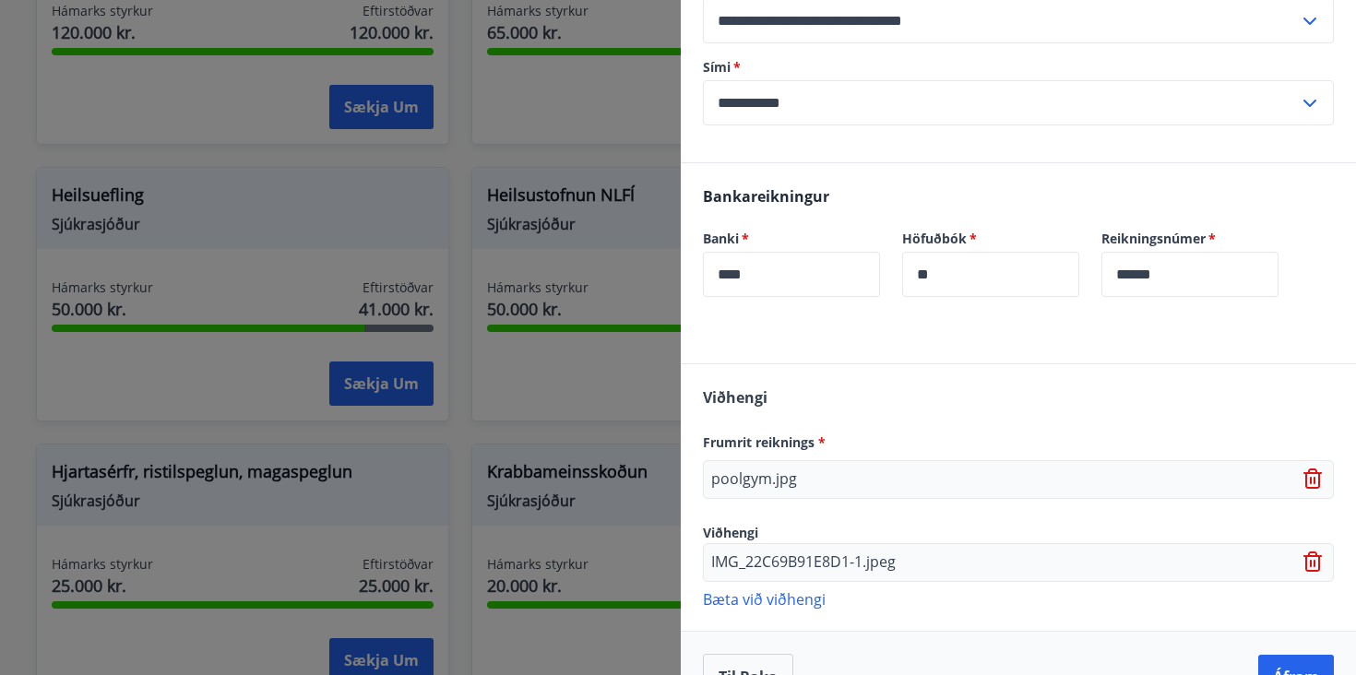
scroll to position [568, 0]
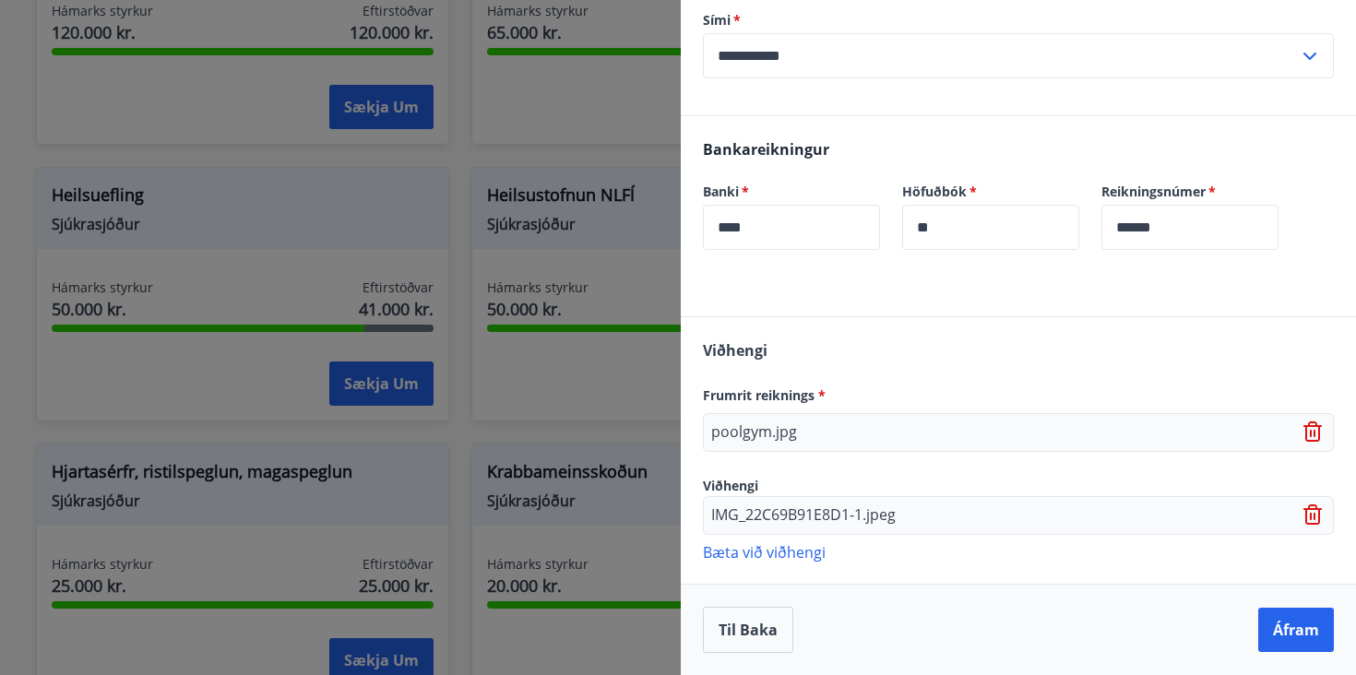
click at [1317, 435] on icon at bounding box center [1315, 433] width 22 height 22
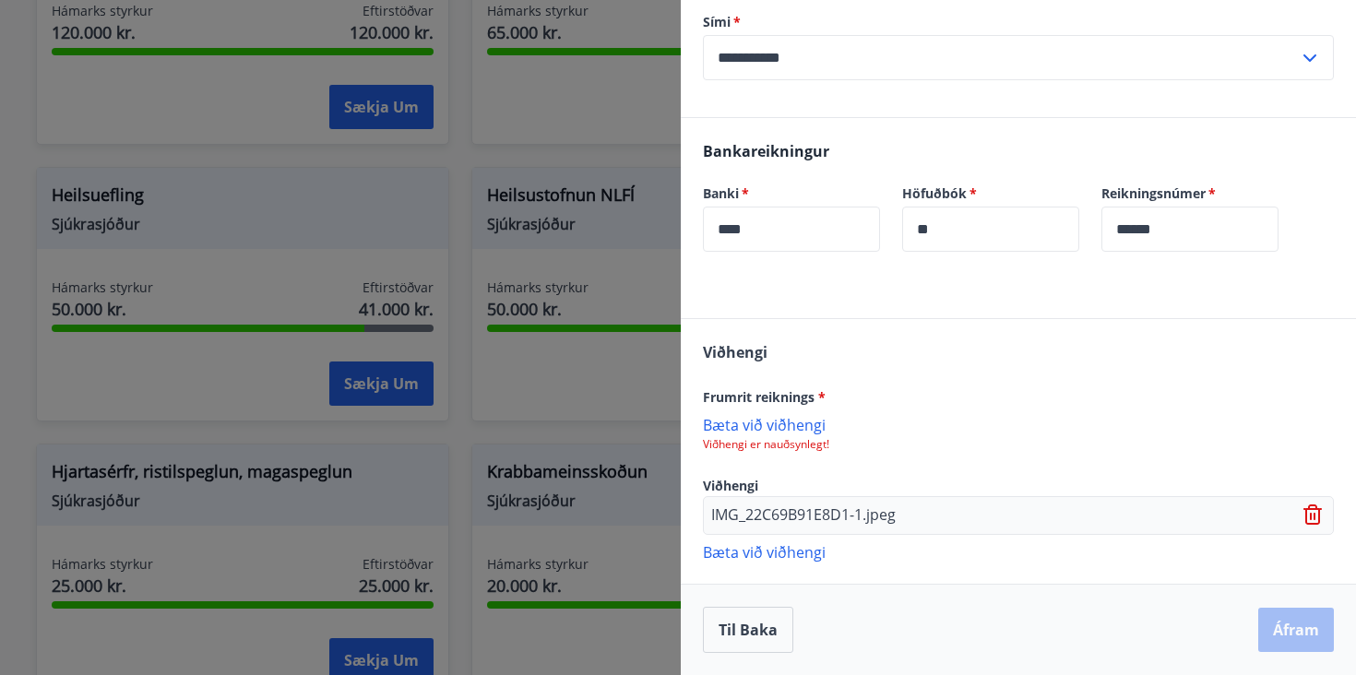
scroll to position [566, 0]
click at [763, 431] on p "Bæta við viðhengi" at bounding box center [1018, 424] width 631 height 18
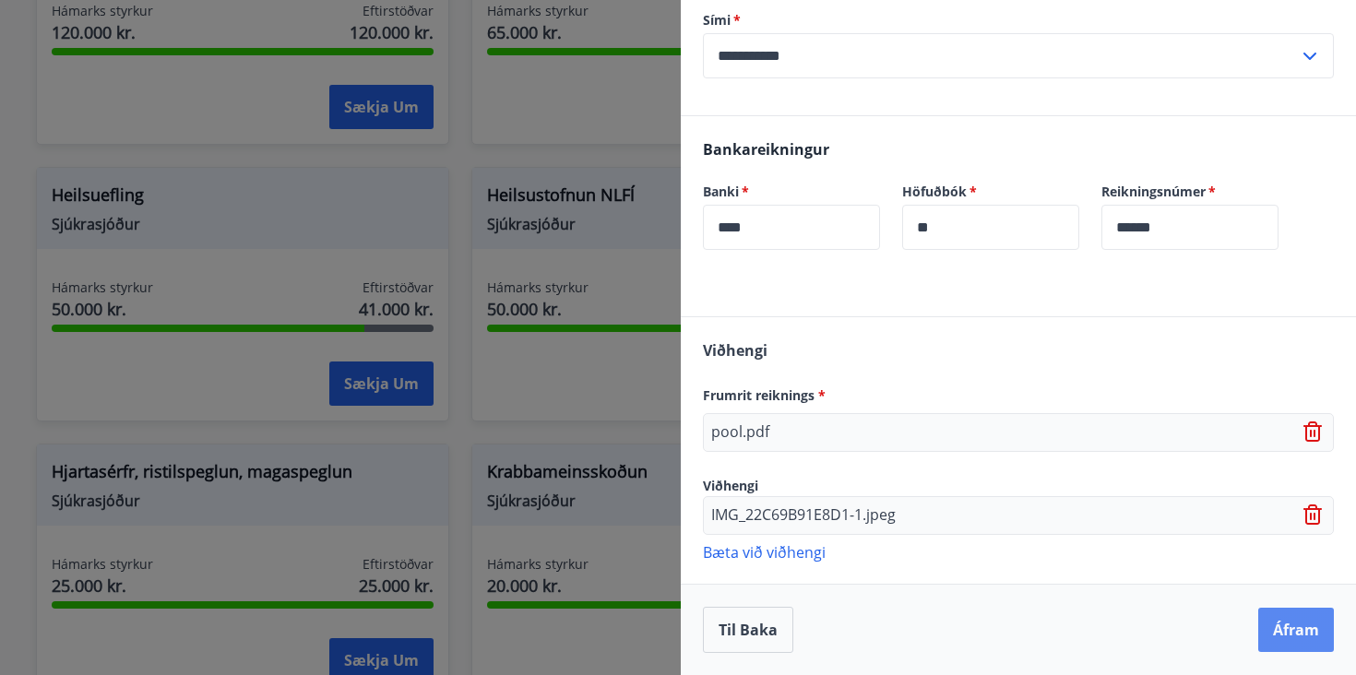
click at [1281, 637] on button "Áfram" at bounding box center [1296, 630] width 76 height 44
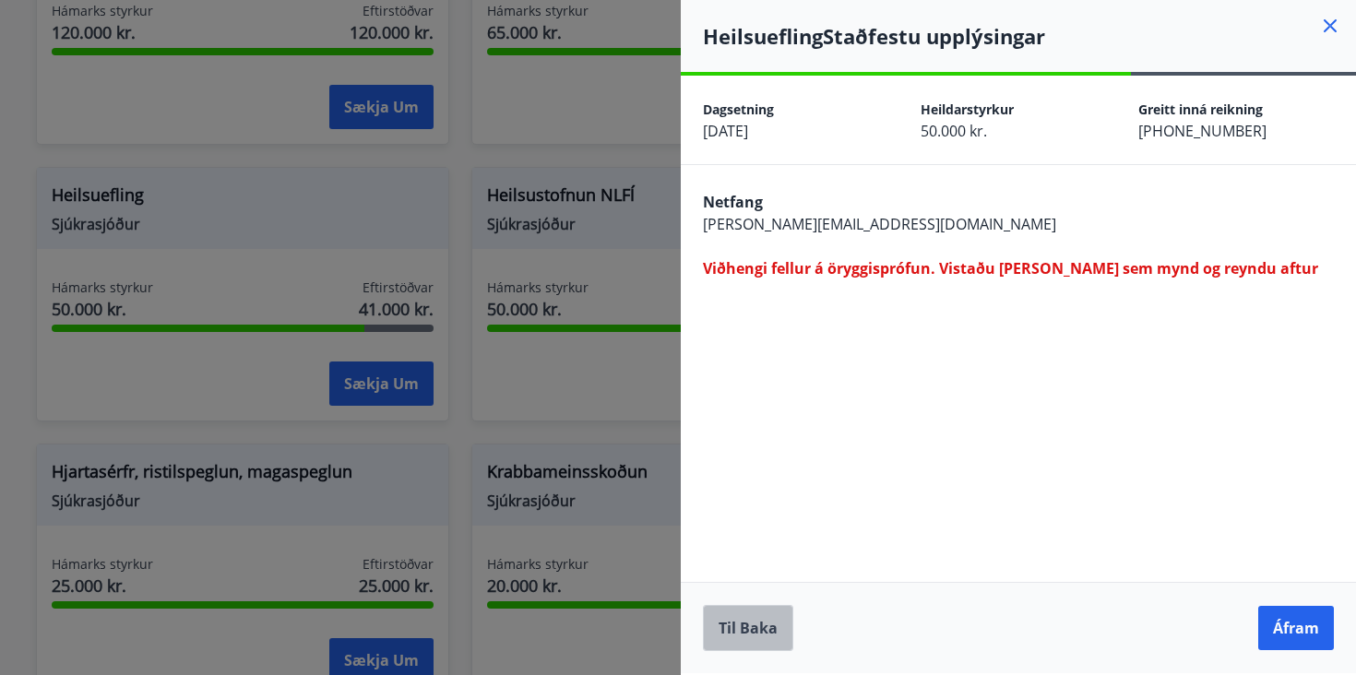
click at [748, 626] on button "Til baka" at bounding box center [748, 628] width 90 height 46
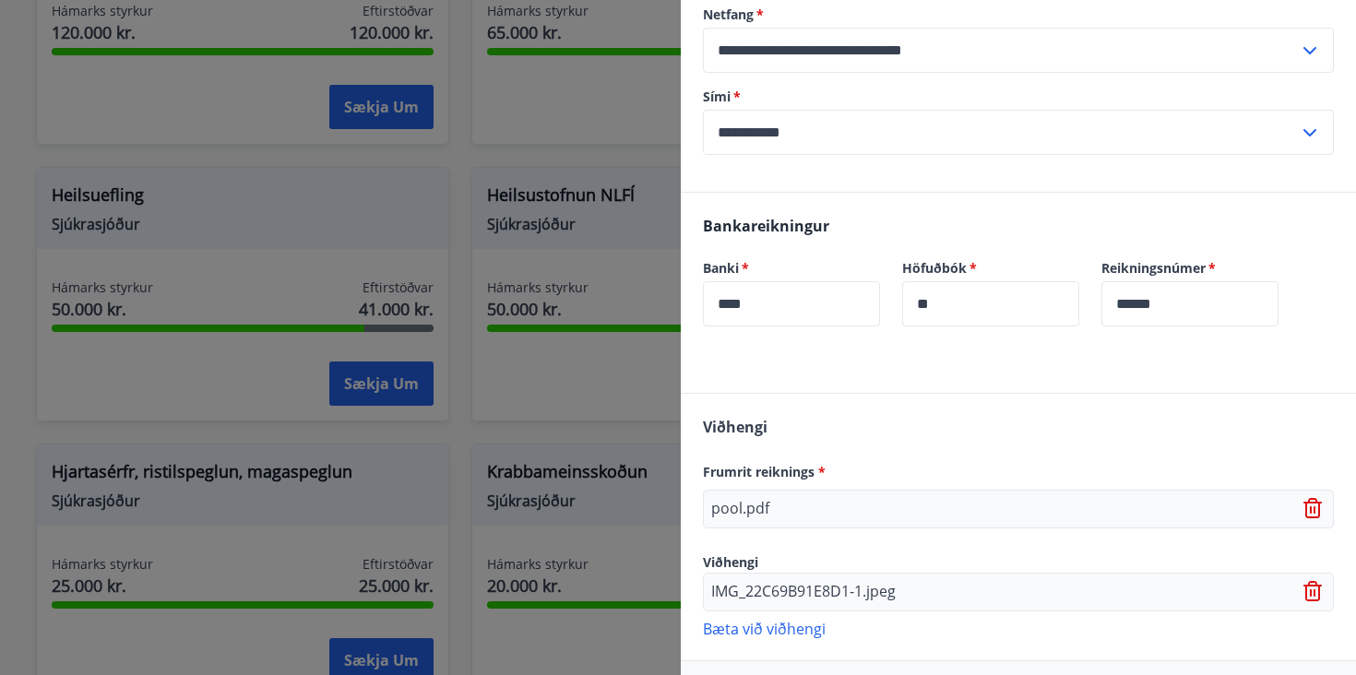
scroll to position [568, 0]
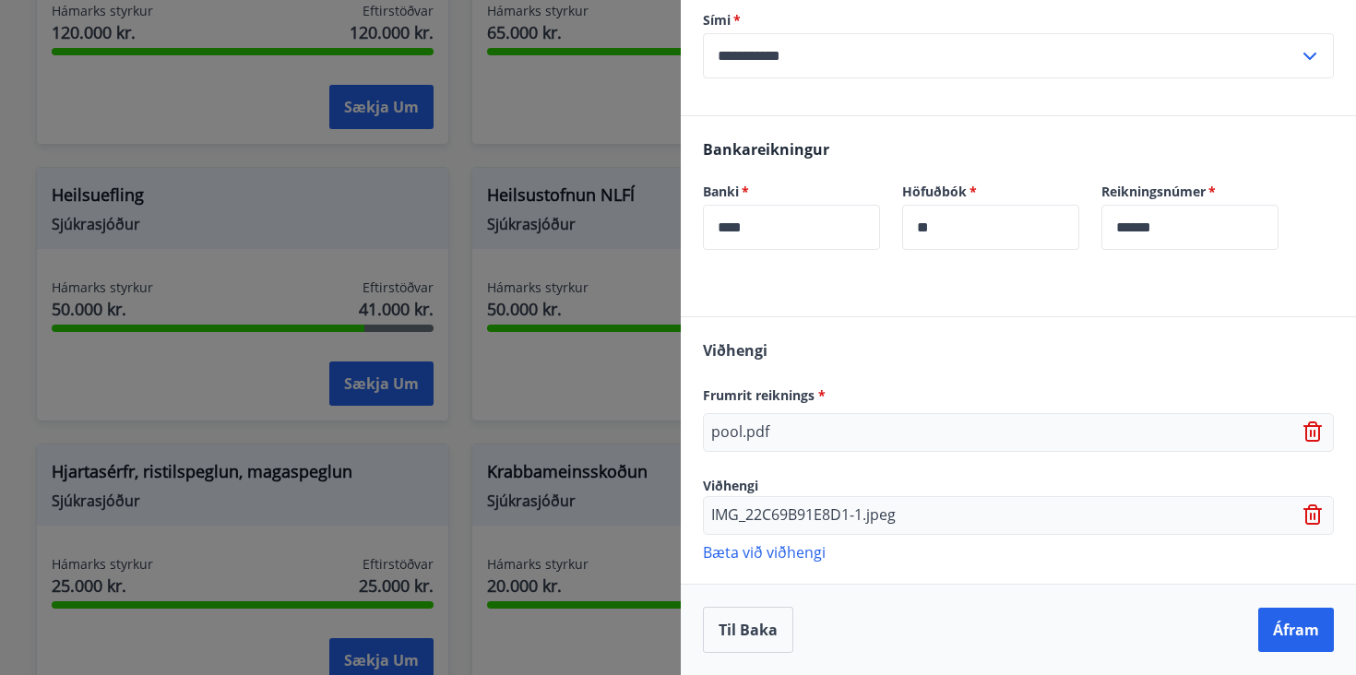
click at [1314, 436] on icon at bounding box center [1315, 433] width 22 height 22
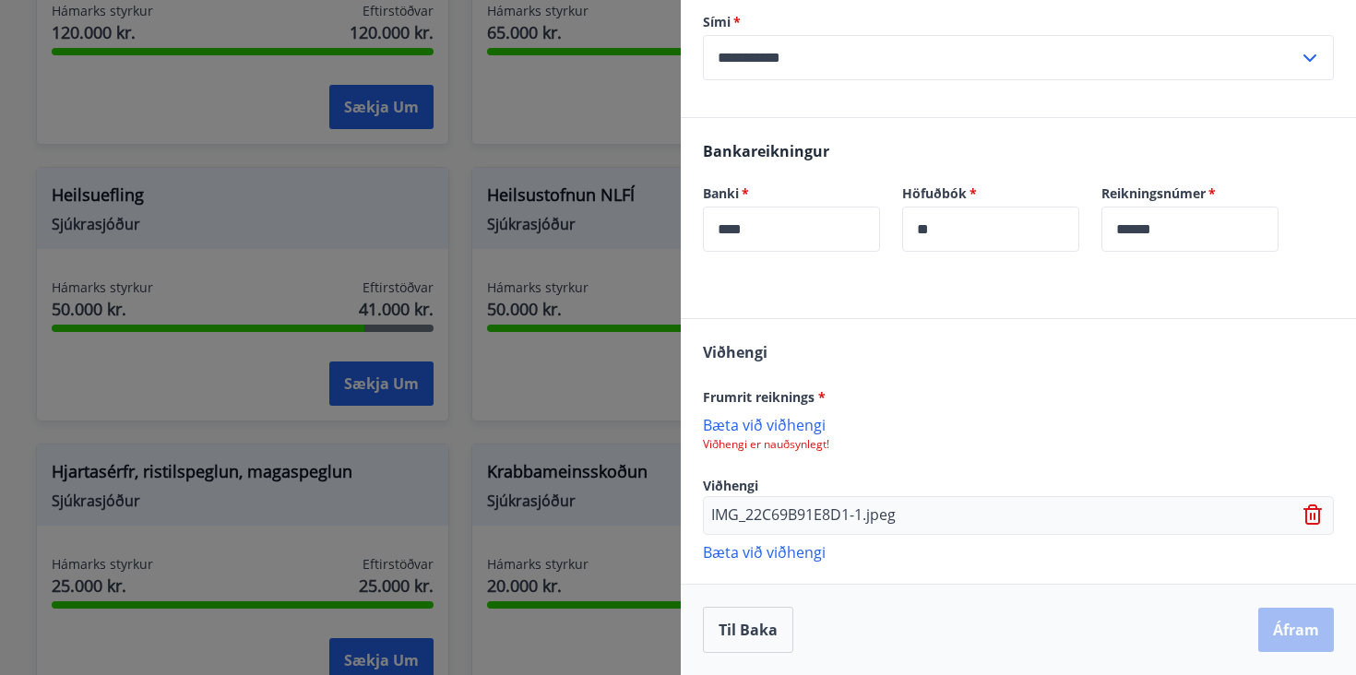
click at [746, 420] on p "Bæta við viðhengi" at bounding box center [1018, 424] width 631 height 18
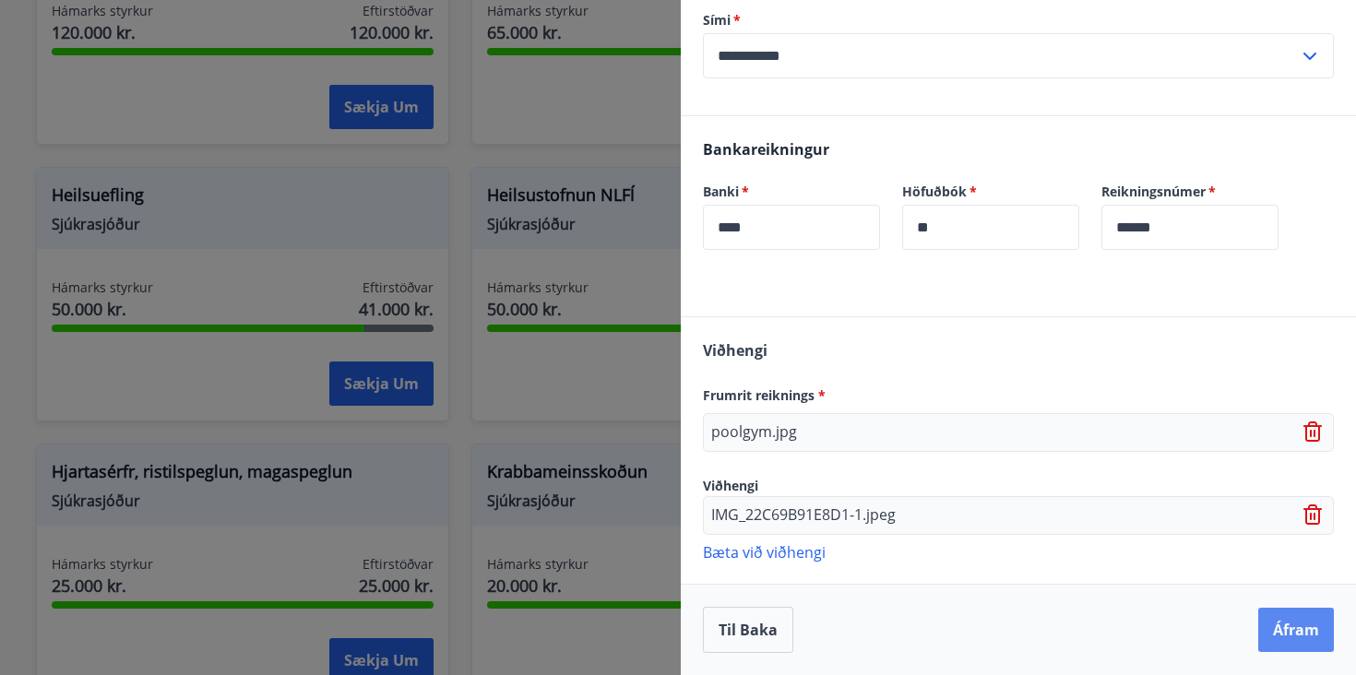
click at [1276, 634] on button "Áfram" at bounding box center [1296, 630] width 76 height 44
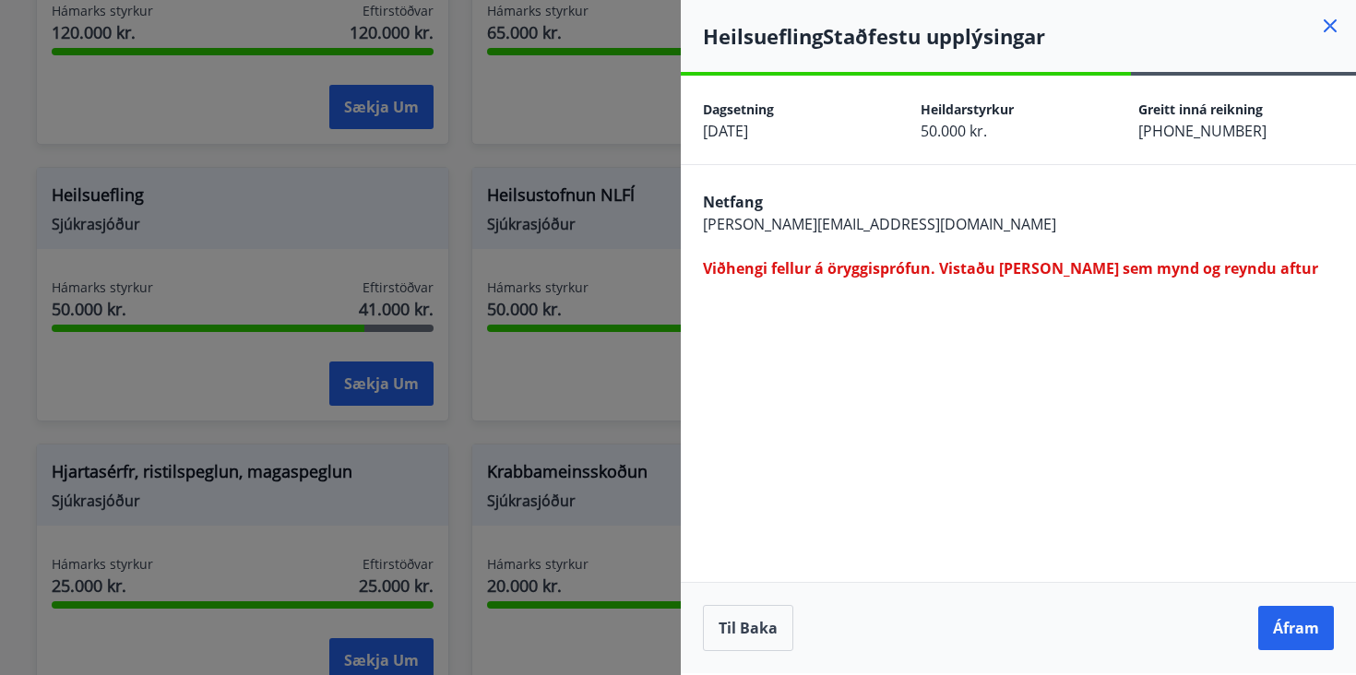
scroll to position [0, 0]
click at [743, 639] on button "Til baka" at bounding box center [748, 628] width 90 height 46
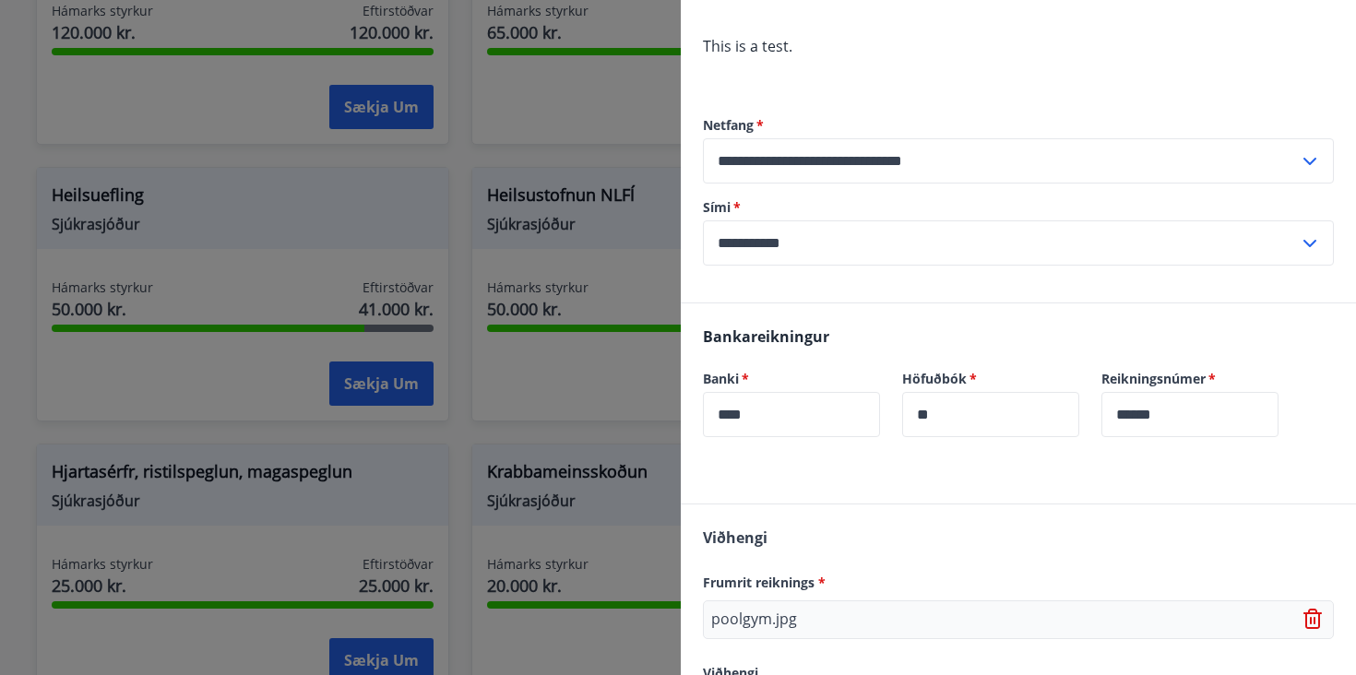
scroll to position [568, 0]
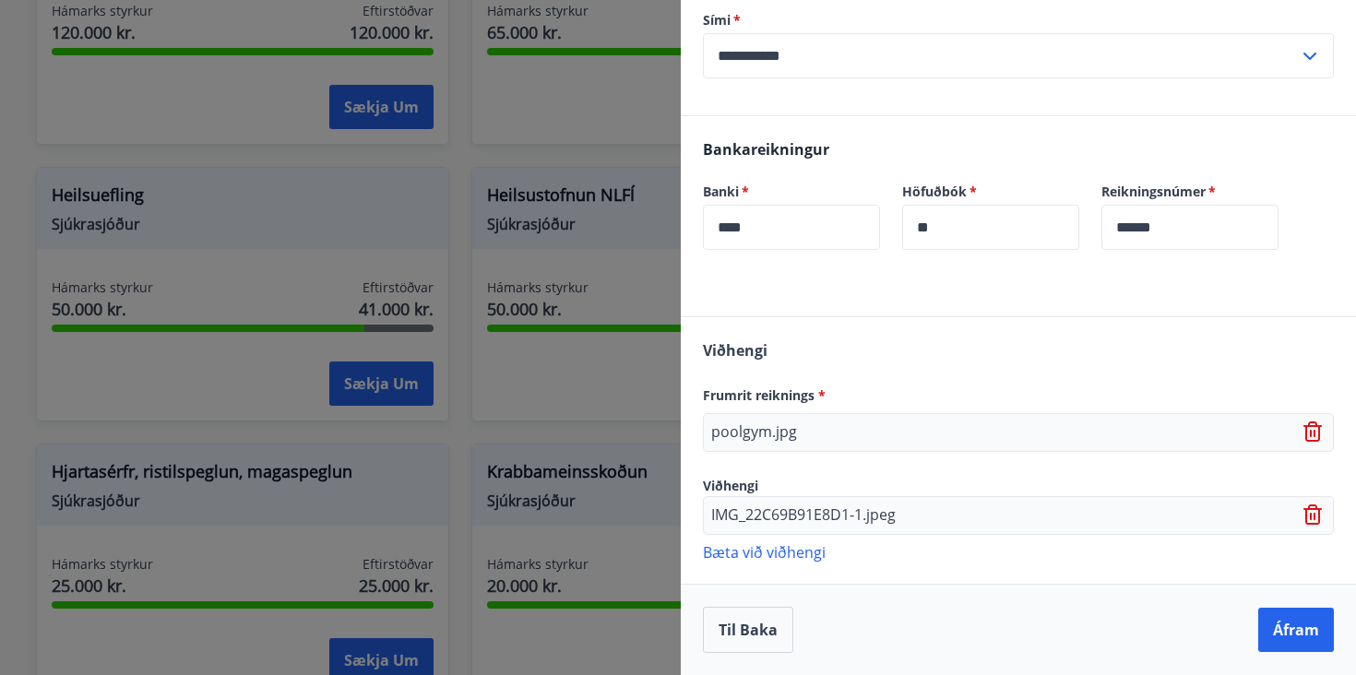
click at [1322, 437] on icon at bounding box center [1315, 433] width 22 height 22
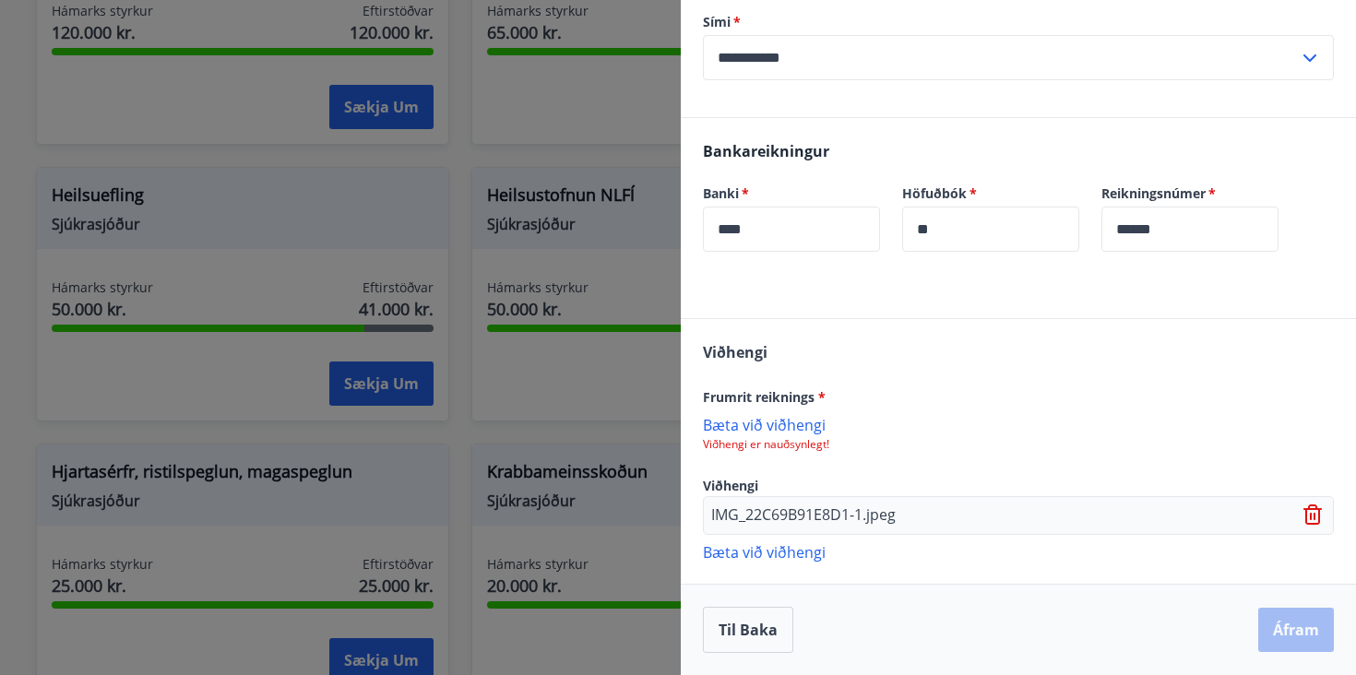
click at [762, 429] on p "Bæta við viðhengi" at bounding box center [1018, 424] width 631 height 18
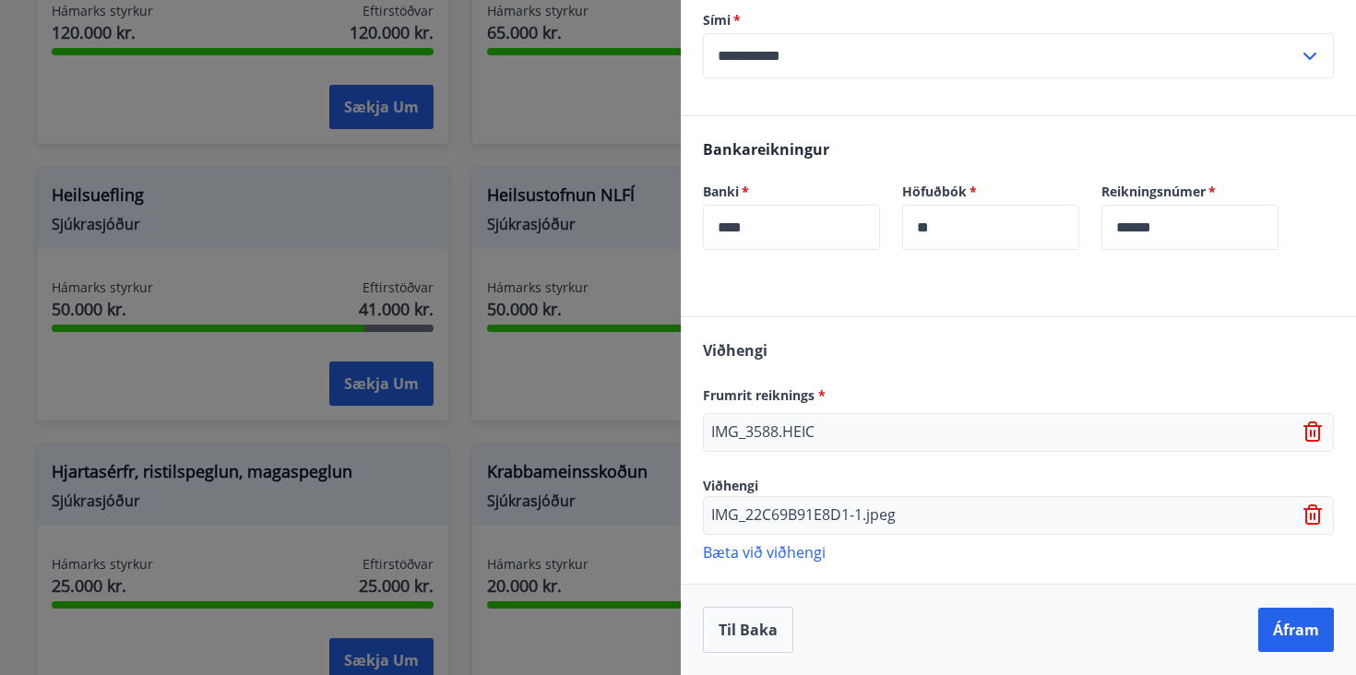
click at [1308, 430] on icon at bounding box center [1315, 433] width 22 height 22
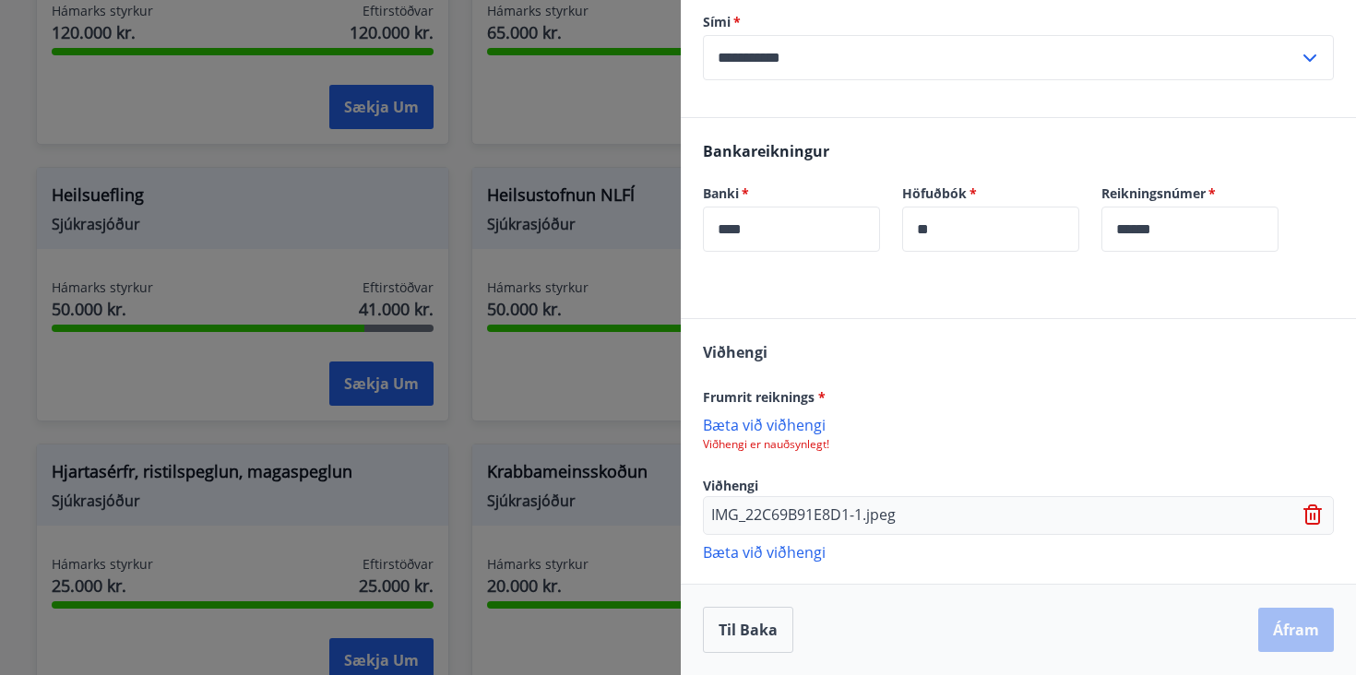
click at [808, 426] on p "Bæta við viðhengi" at bounding box center [1018, 424] width 631 height 18
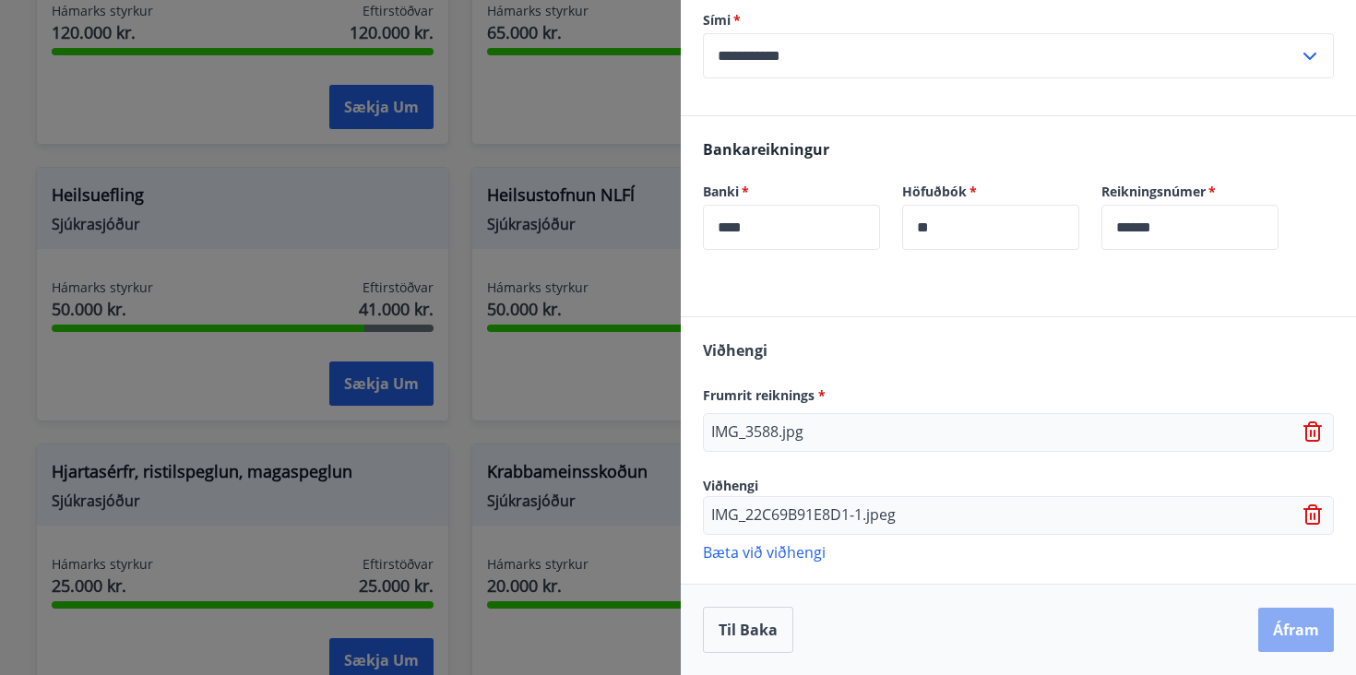
click at [1281, 631] on button "Áfram" at bounding box center [1296, 630] width 76 height 44
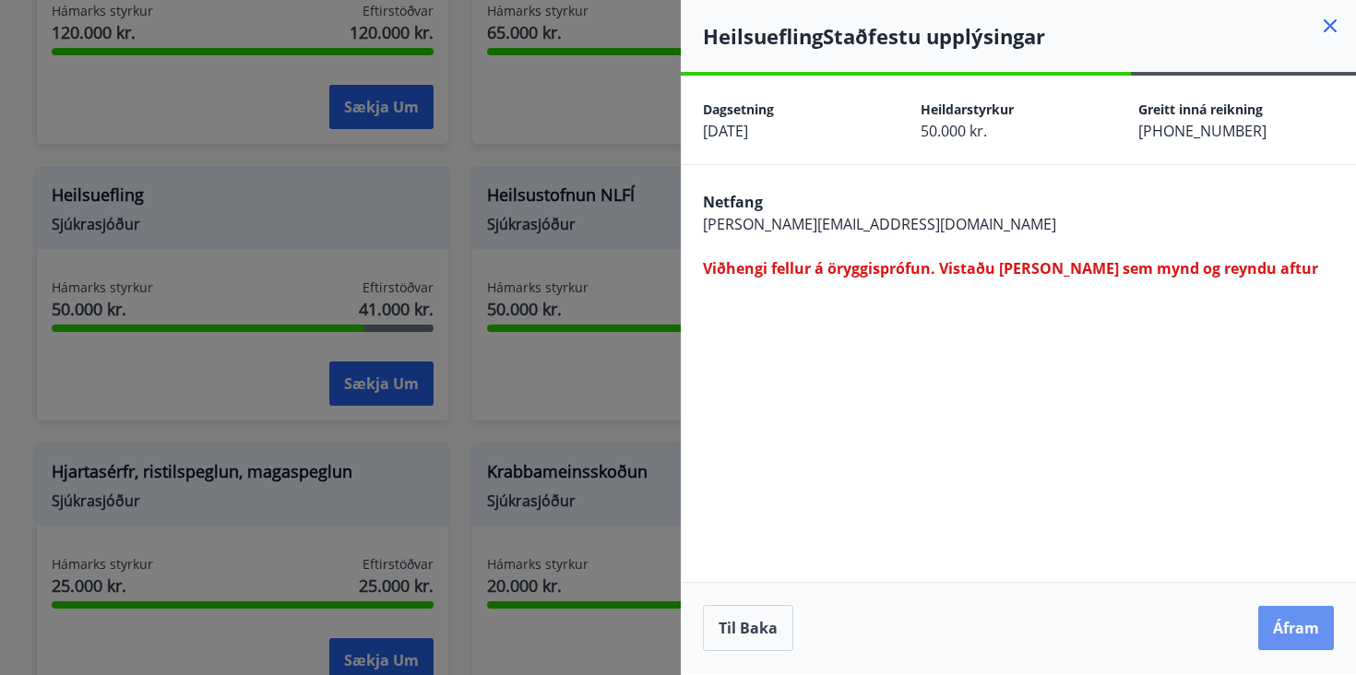
click at [1281, 631] on button "Áfram" at bounding box center [1296, 628] width 76 height 44
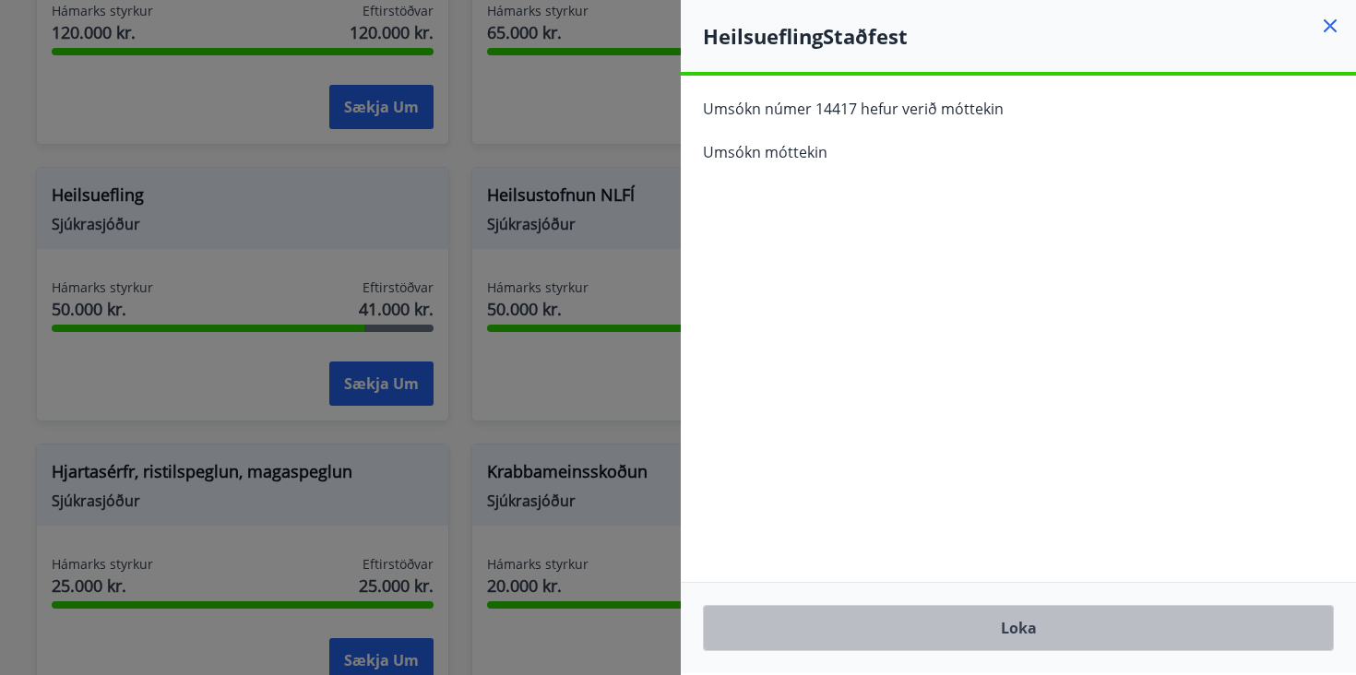
click at [983, 637] on button "Loka" at bounding box center [1018, 628] width 631 height 46
